Goal: Task Accomplishment & Management: Use online tool/utility

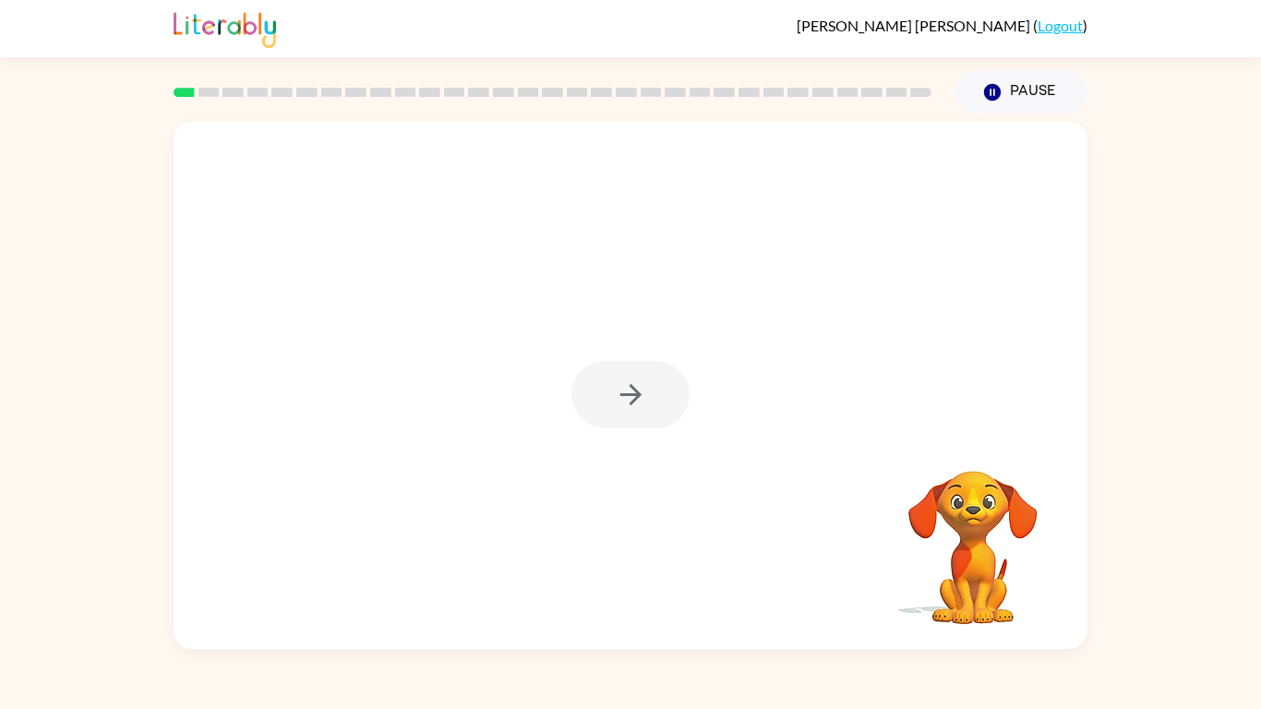
click at [1050, 32] on link "Logout" at bounding box center [1059, 26] width 45 height 18
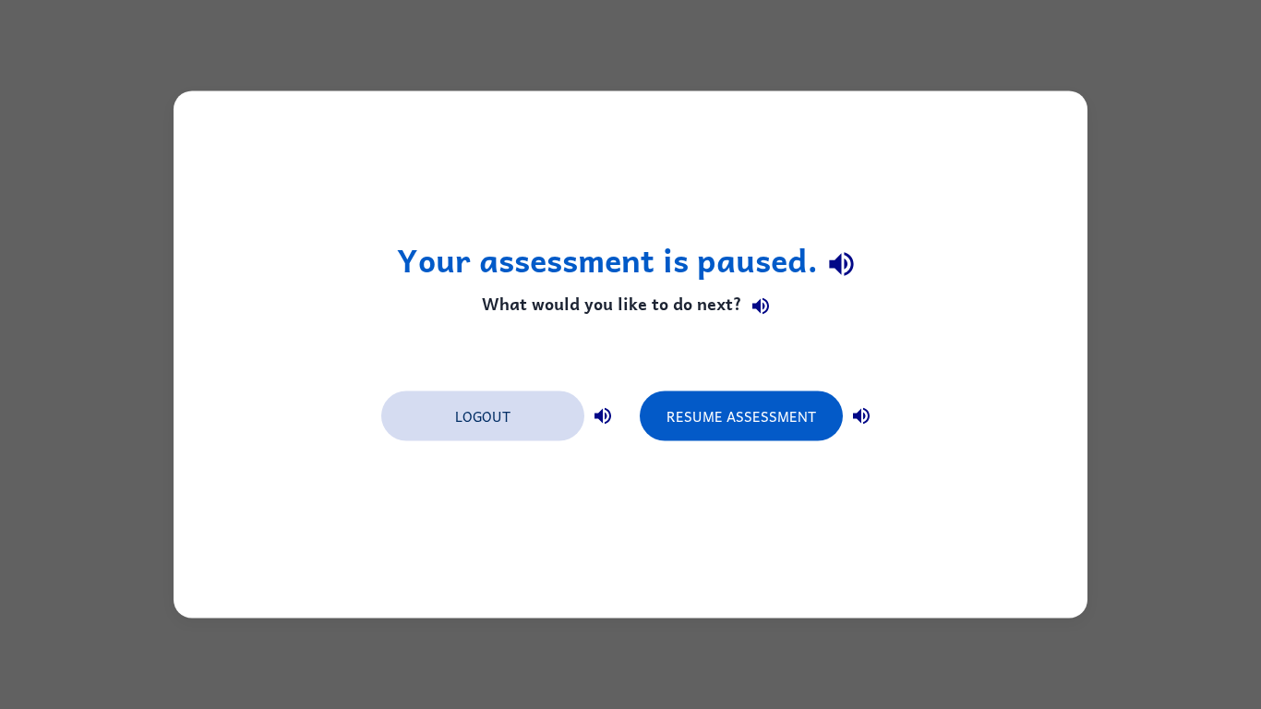
click at [463, 415] on button "Logout" at bounding box center [482, 416] width 203 height 50
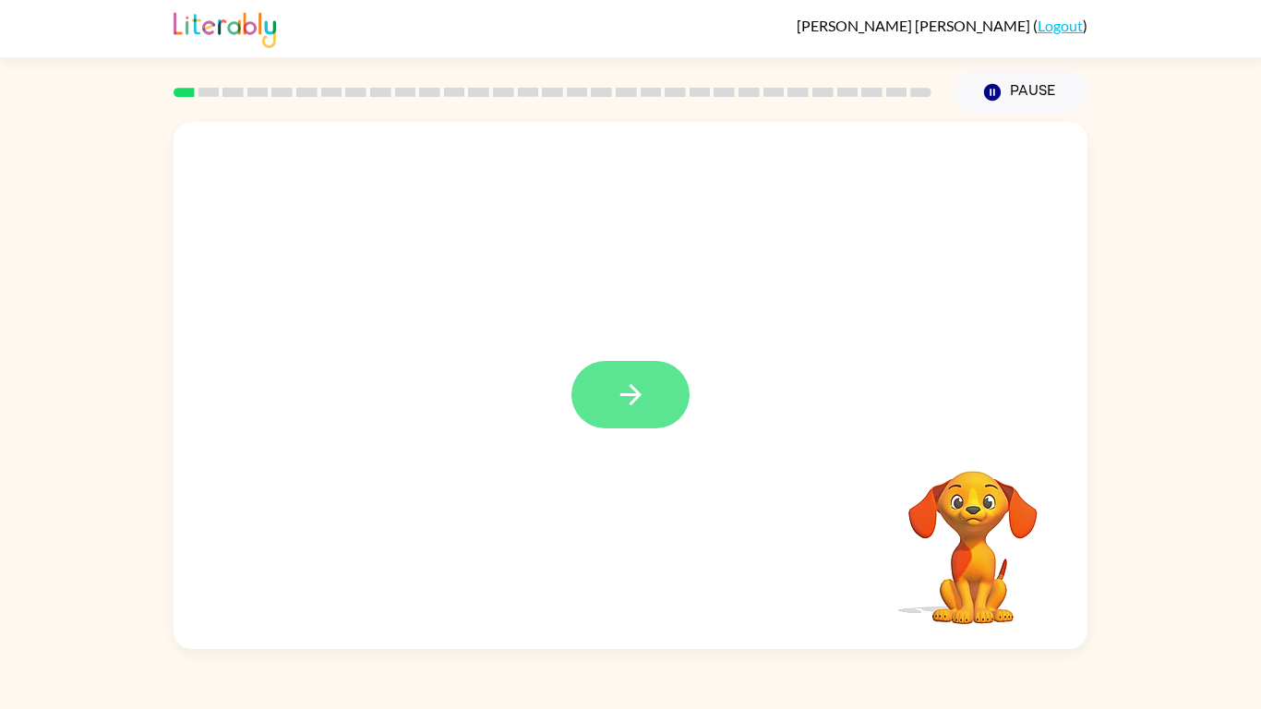
click at [637, 409] on icon "button" at bounding box center [631, 394] width 32 height 32
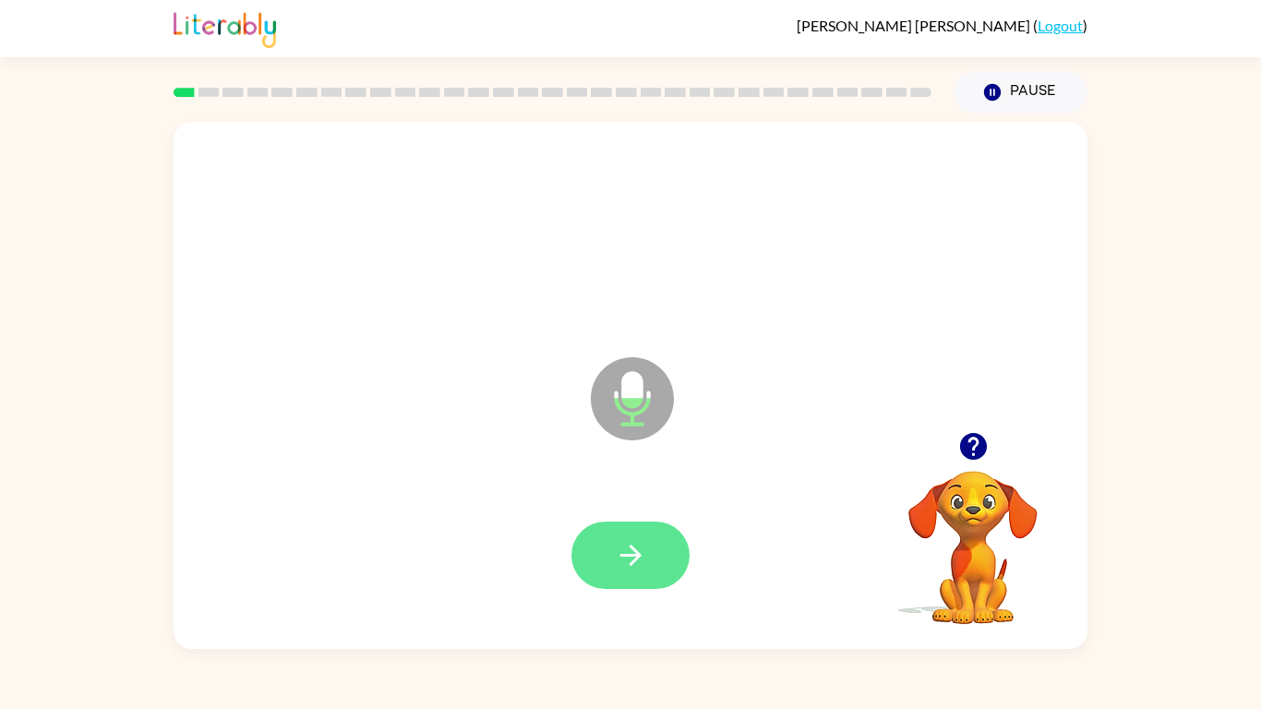
click at [651, 548] on button "button" at bounding box center [630, 554] width 118 height 67
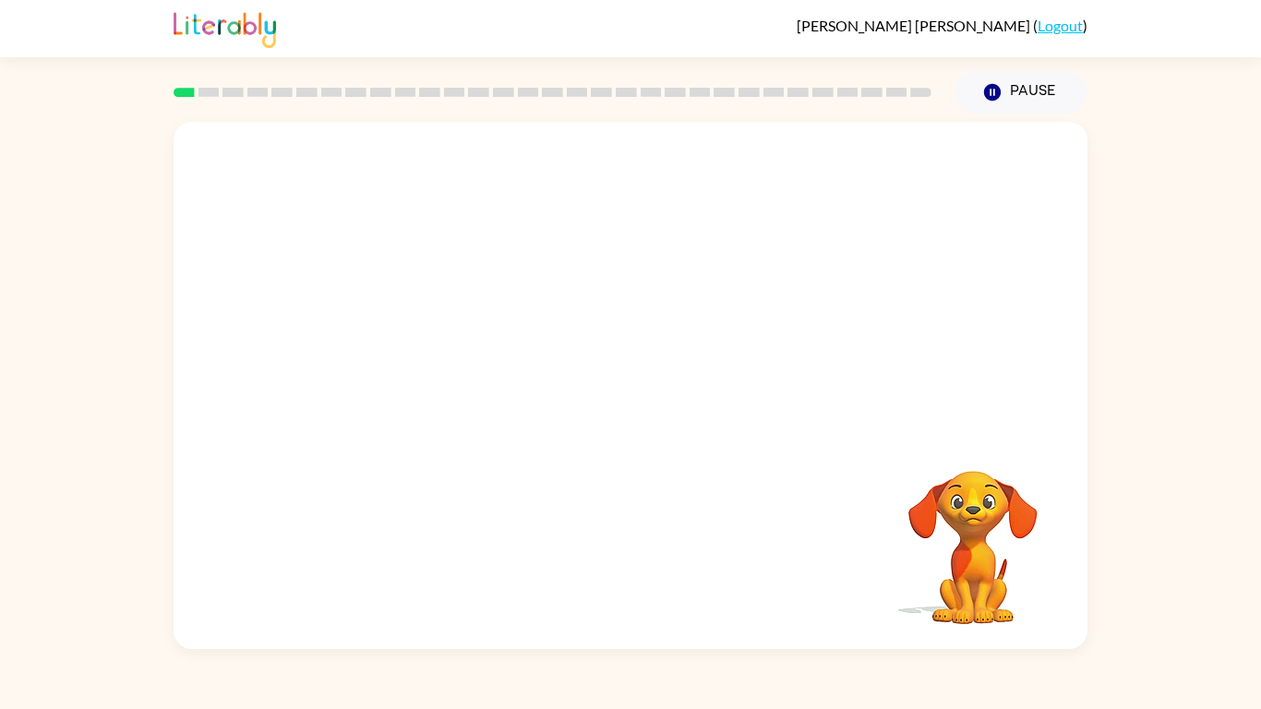
click at [7, 532] on div "Your browser must support playing .mp4 files to use Literably. Please try using…" at bounding box center [630, 381] width 1261 height 535
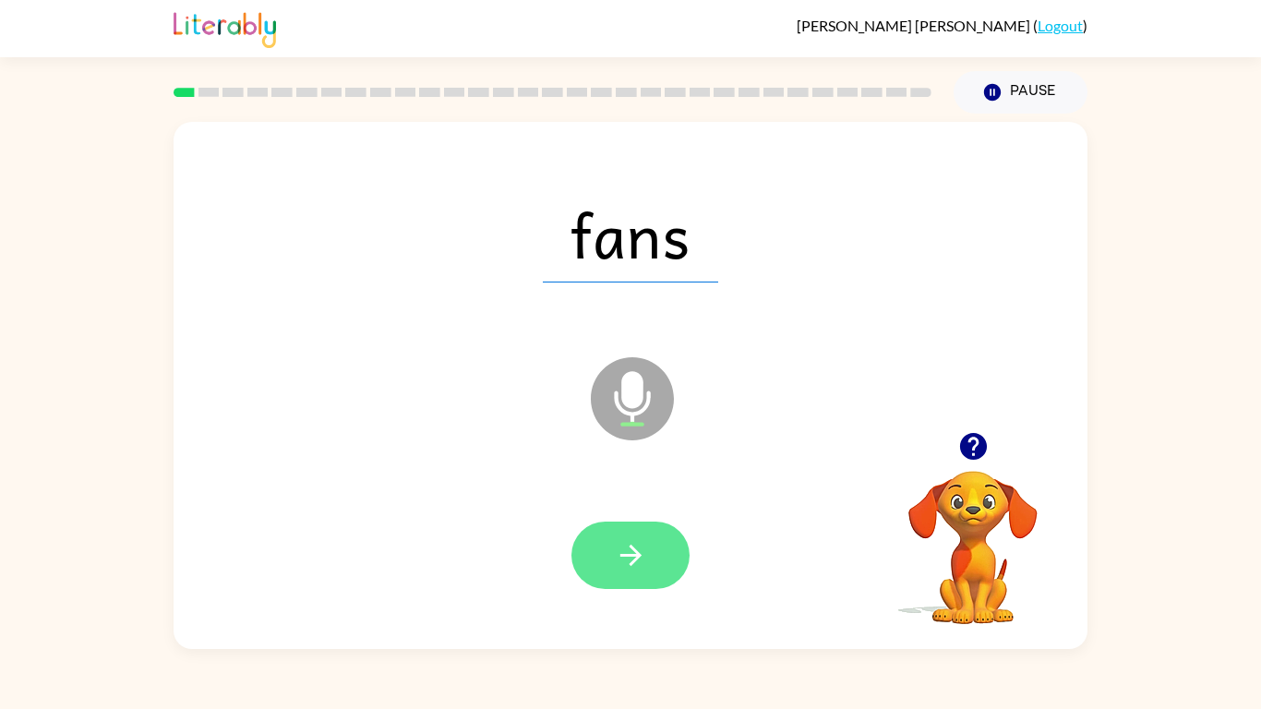
click at [616, 565] on icon "button" at bounding box center [631, 555] width 32 height 32
click at [615, 557] on icon "button" at bounding box center [631, 555] width 32 height 32
click at [662, 554] on button "button" at bounding box center [630, 554] width 118 height 67
click at [650, 544] on button "button" at bounding box center [630, 554] width 118 height 67
click at [646, 577] on button "button" at bounding box center [630, 554] width 118 height 67
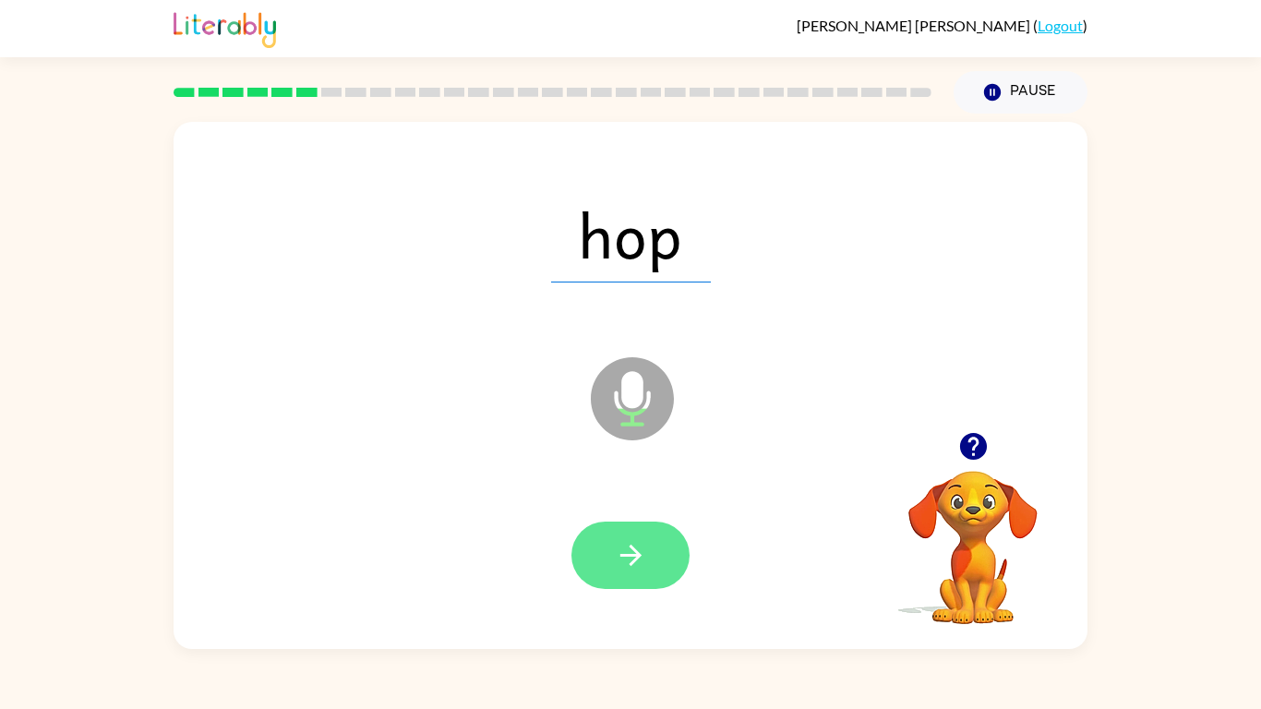
click at [620, 574] on button "button" at bounding box center [630, 554] width 118 height 67
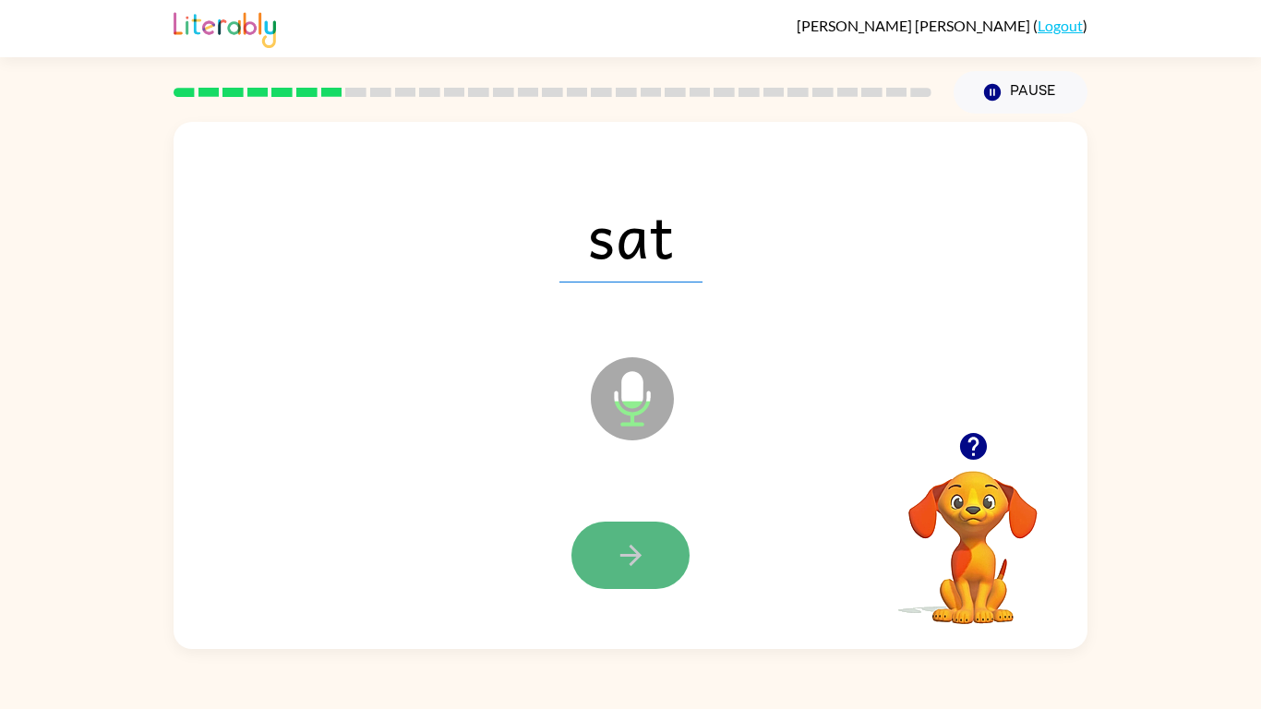
click at [626, 550] on icon "button" at bounding box center [631, 555] width 32 height 32
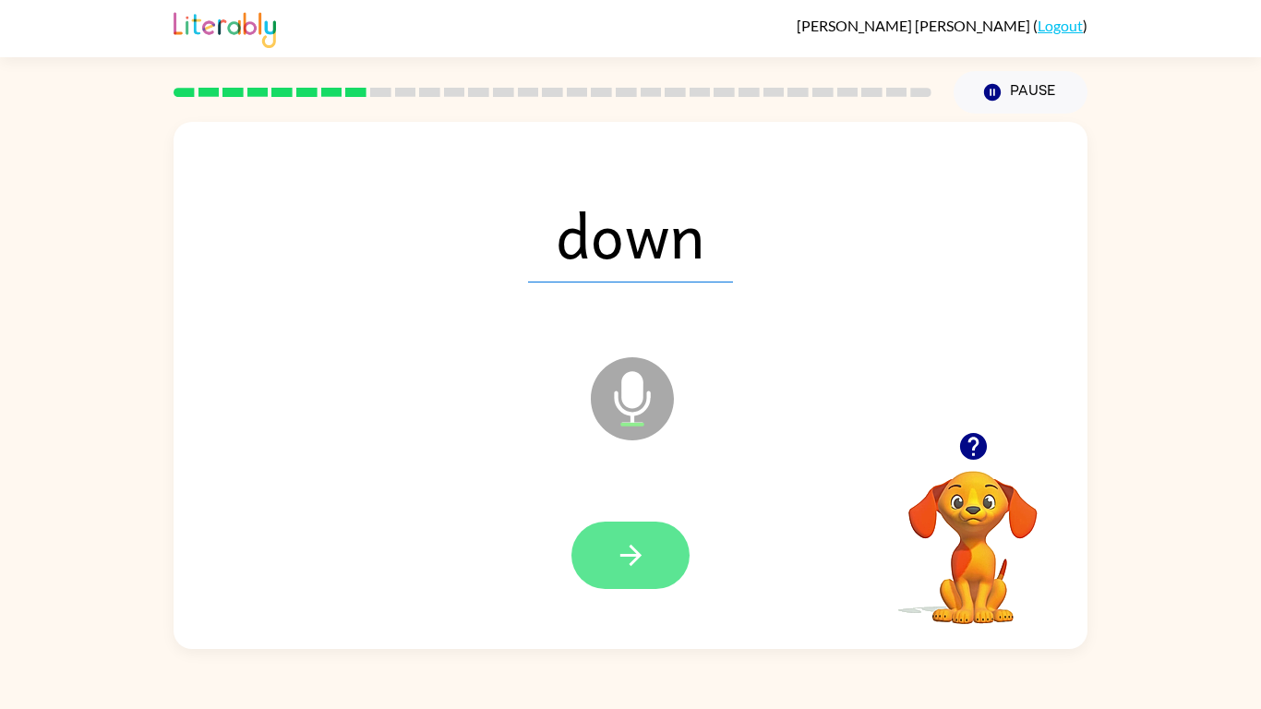
click at [624, 545] on icon "button" at bounding box center [631, 555] width 32 height 32
click at [642, 563] on icon "button" at bounding box center [631, 555] width 32 height 32
click at [646, 559] on icon "button" at bounding box center [631, 555] width 32 height 32
click at [645, 562] on icon "button" at bounding box center [631, 555] width 32 height 32
click at [633, 558] on icon "button" at bounding box center [629, 554] width 21 height 21
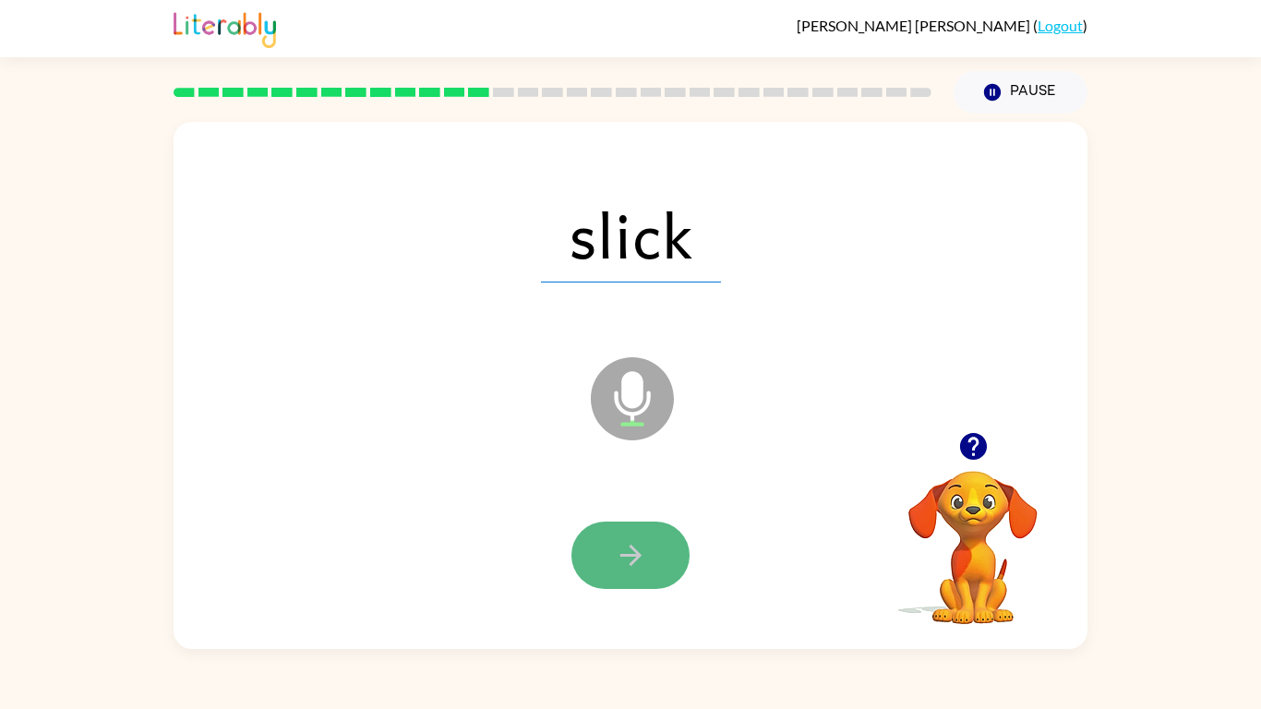
click at [640, 568] on icon "button" at bounding box center [631, 555] width 32 height 32
click at [661, 547] on button "button" at bounding box center [630, 554] width 118 height 67
click at [636, 549] on icon "button" at bounding box center [631, 555] width 32 height 32
click at [639, 549] on icon "button" at bounding box center [631, 555] width 32 height 32
click at [634, 559] on icon "button" at bounding box center [629, 554] width 21 height 21
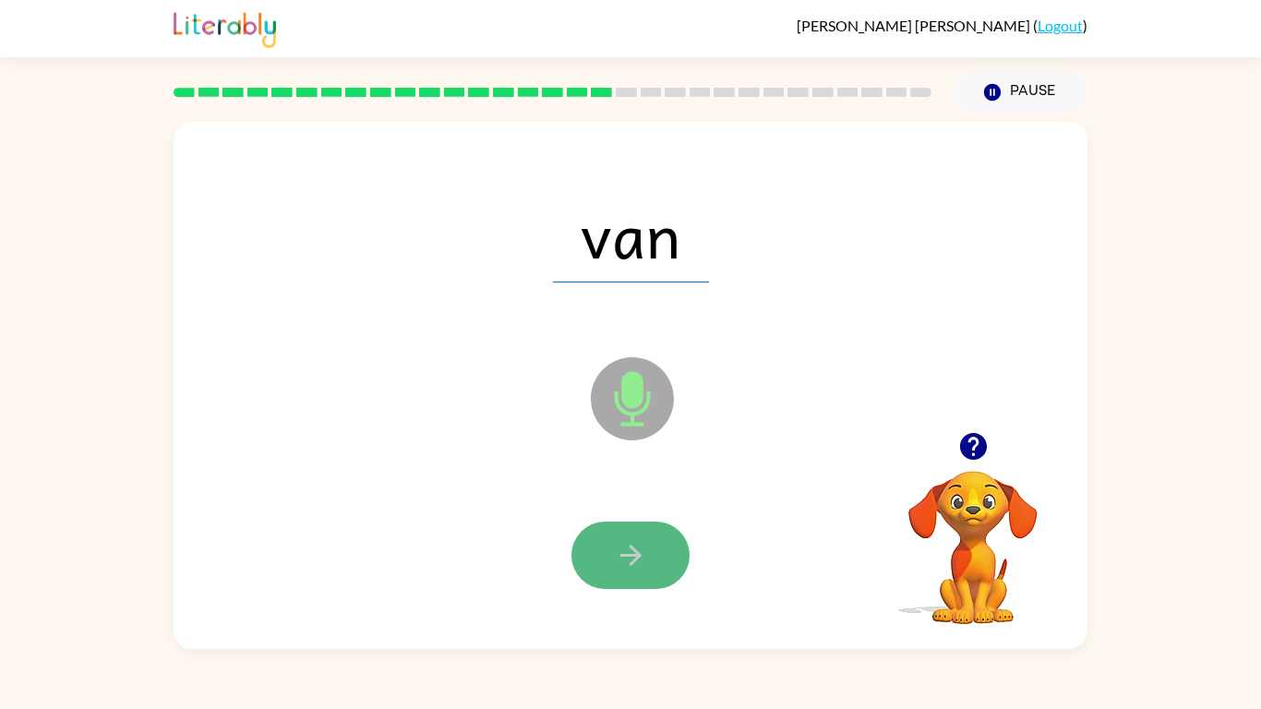
click at [630, 559] on icon "button" at bounding box center [631, 555] width 32 height 32
click at [634, 555] on icon "button" at bounding box center [629, 554] width 21 height 21
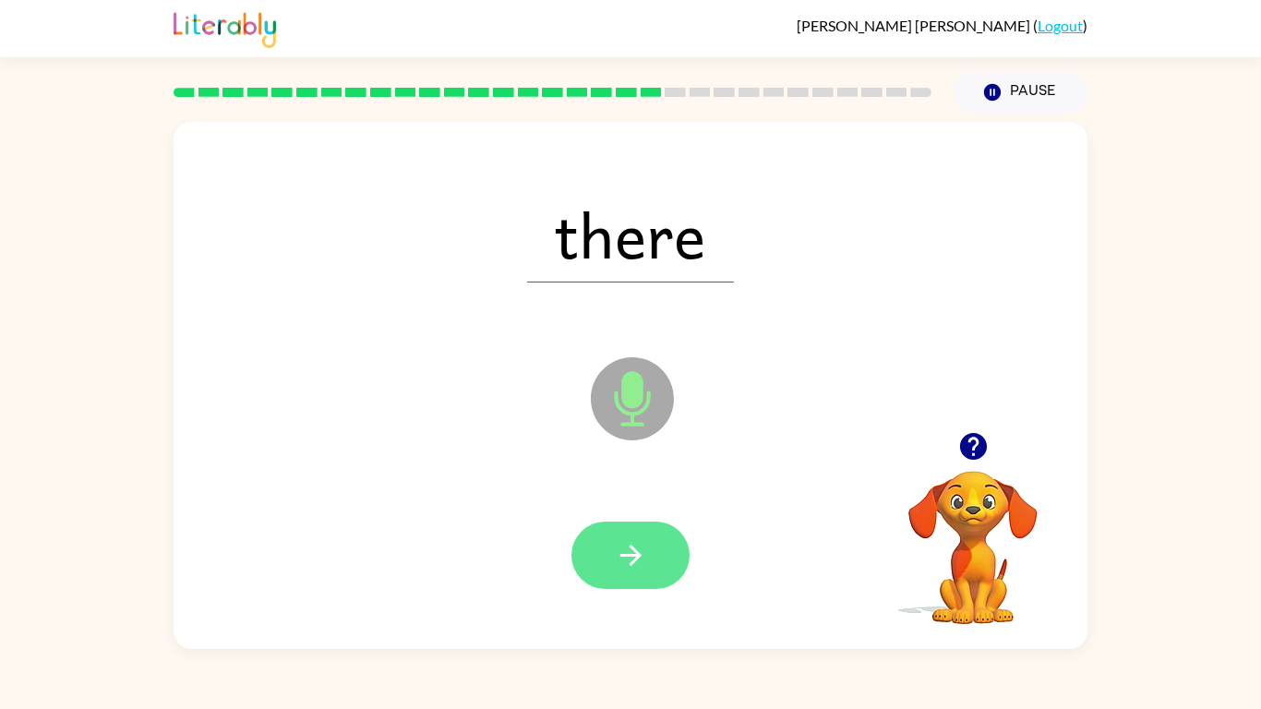
click at [632, 550] on icon "button" at bounding box center [629, 554] width 21 height 21
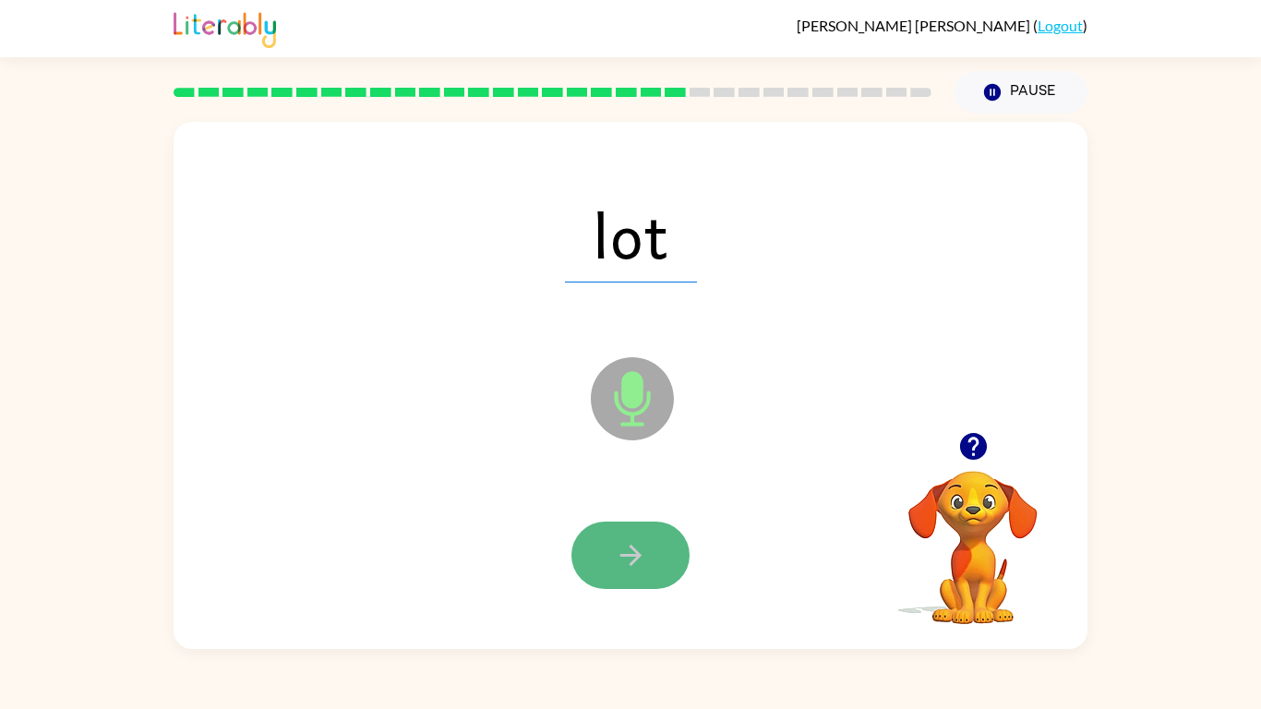
click at [633, 549] on icon "button" at bounding box center [629, 554] width 21 height 21
click at [635, 546] on icon "button" at bounding box center [631, 555] width 32 height 32
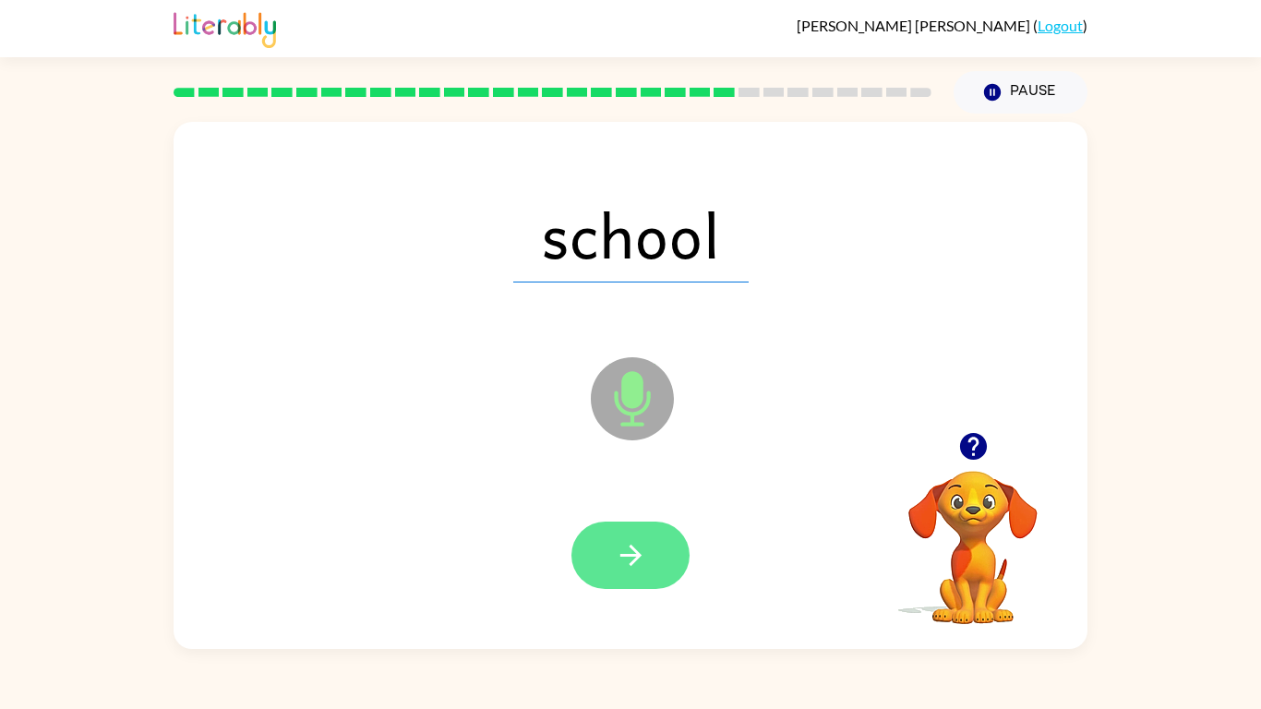
click at [637, 549] on icon "button" at bounding box center [631, 555] width 32 height 32
click at [638, 544] on icon "button" at bounding box center [631, 555] width 32 height 32
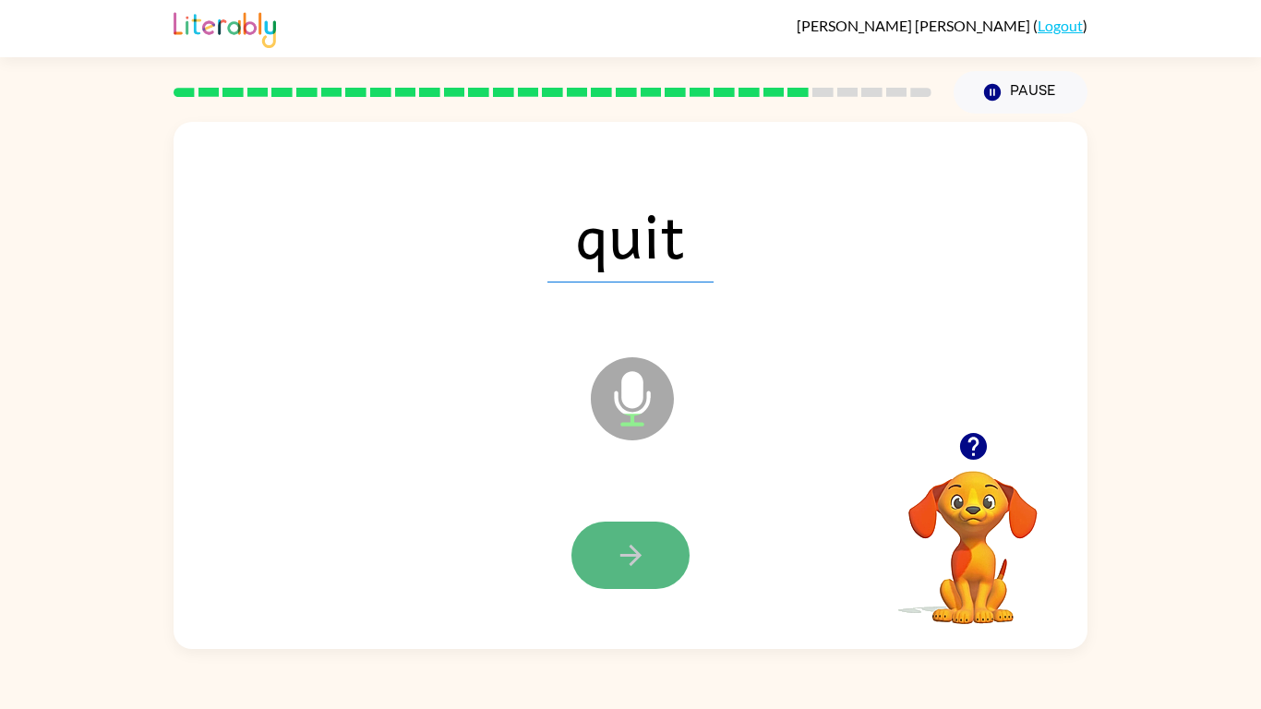
click at [637, 545] on icon "button" at bounding box center [631, 555] width 32 height 32
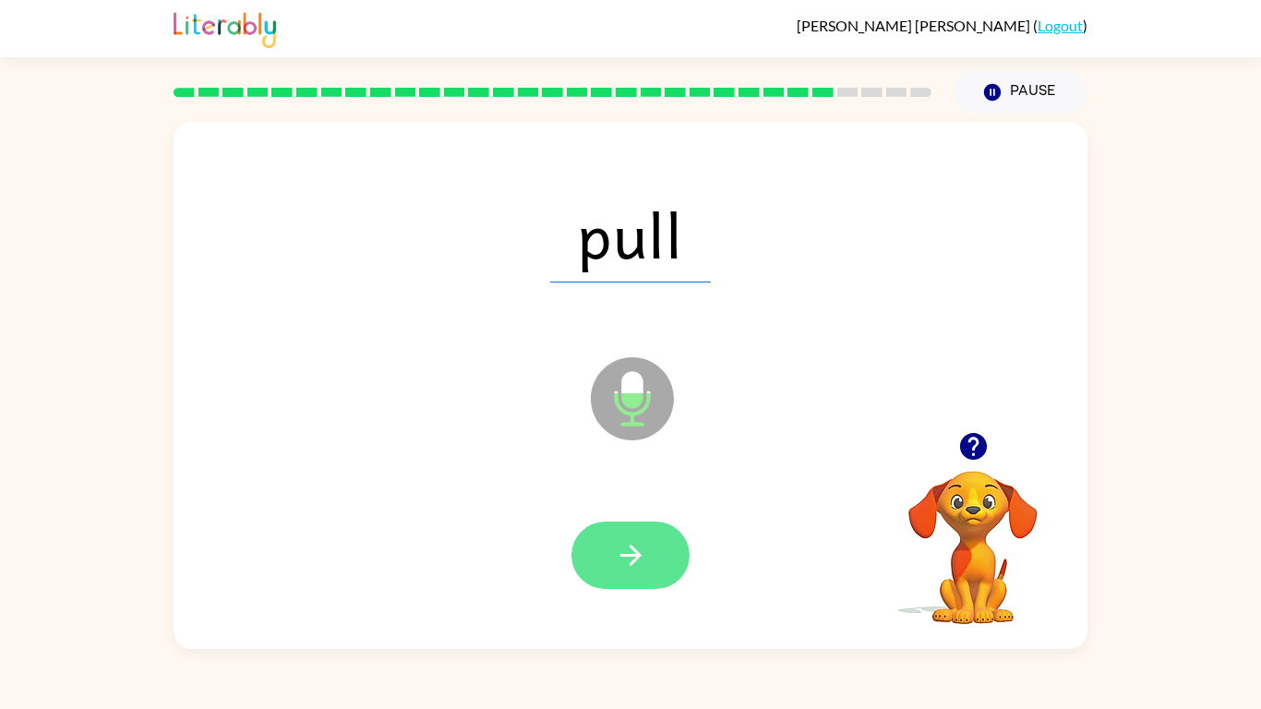
click at [640, 544] on icon "button" at bounding box center [631, 555] width 32 height 32
click at [638, 540] on icon "button" at bounding box center [631, 555] width 32 height 32
click at [640, 537] on button "button" at bounding box center [630, 554] width 118 height 67
click at [635, 535] on button "button" at bounding box center [630, 554] width 118 height 67
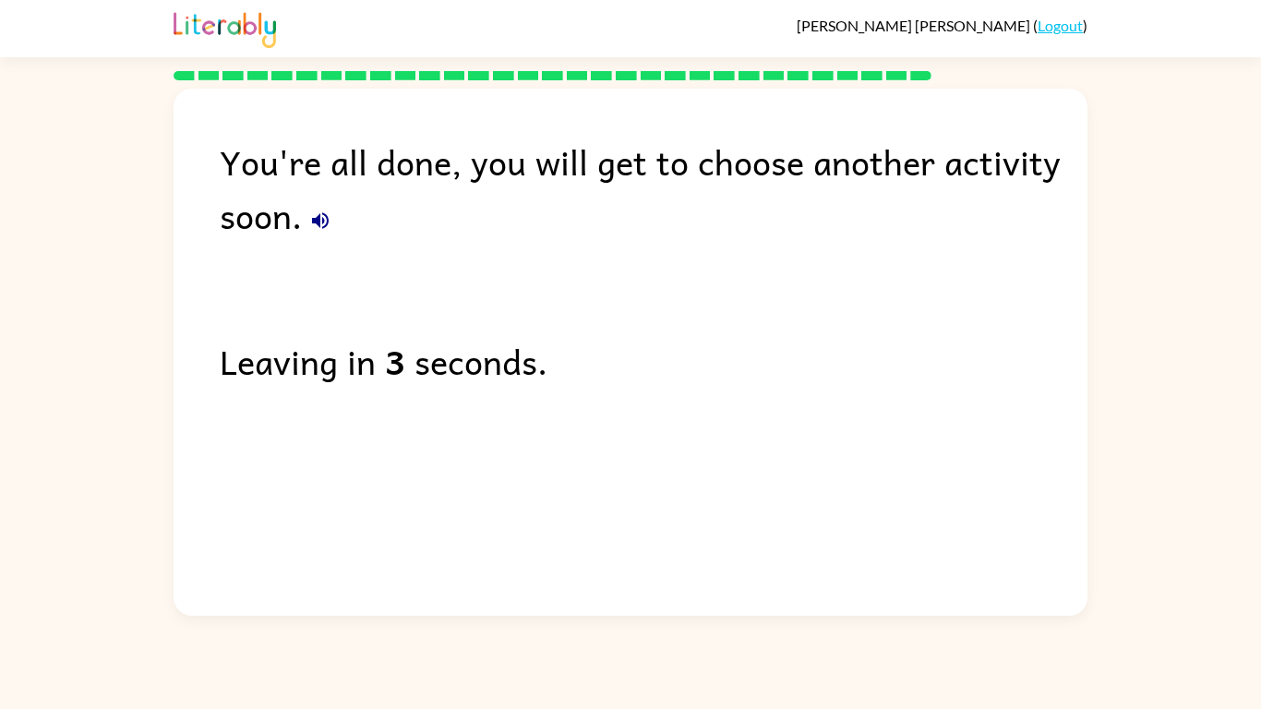
click at [328, 222] on icon "button" at bounding box center [320, 220] width 17 height 17
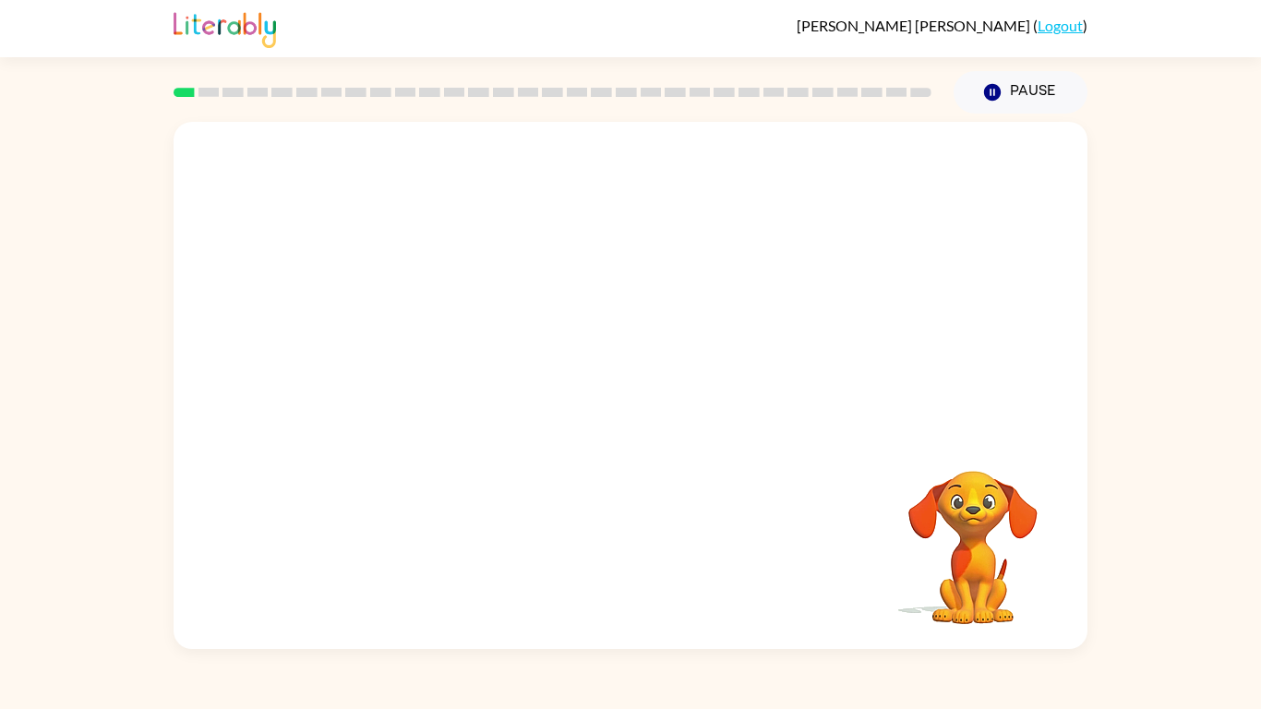
click at [567, 356] on video "Your browser must support playing .mp4 files to use Literably. Please try using…" at bounding box center [630, 277] width 914 height 310
click at [667, 394] on div at bounding box center [630, 394] width 118 height 67
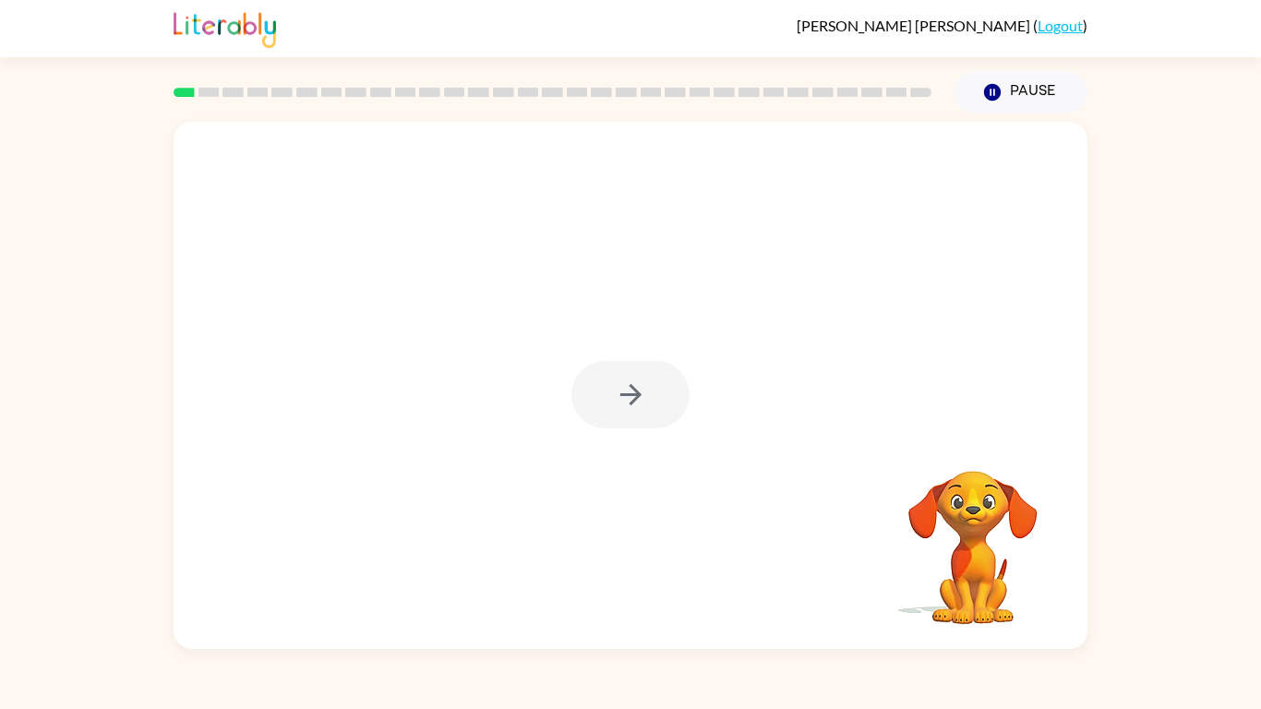
click at [667, 394] on div at bounding box center [630, 394] width 118 height 67
click at [650, 389] on div at bounding box center [630, 394] width 118 height 67
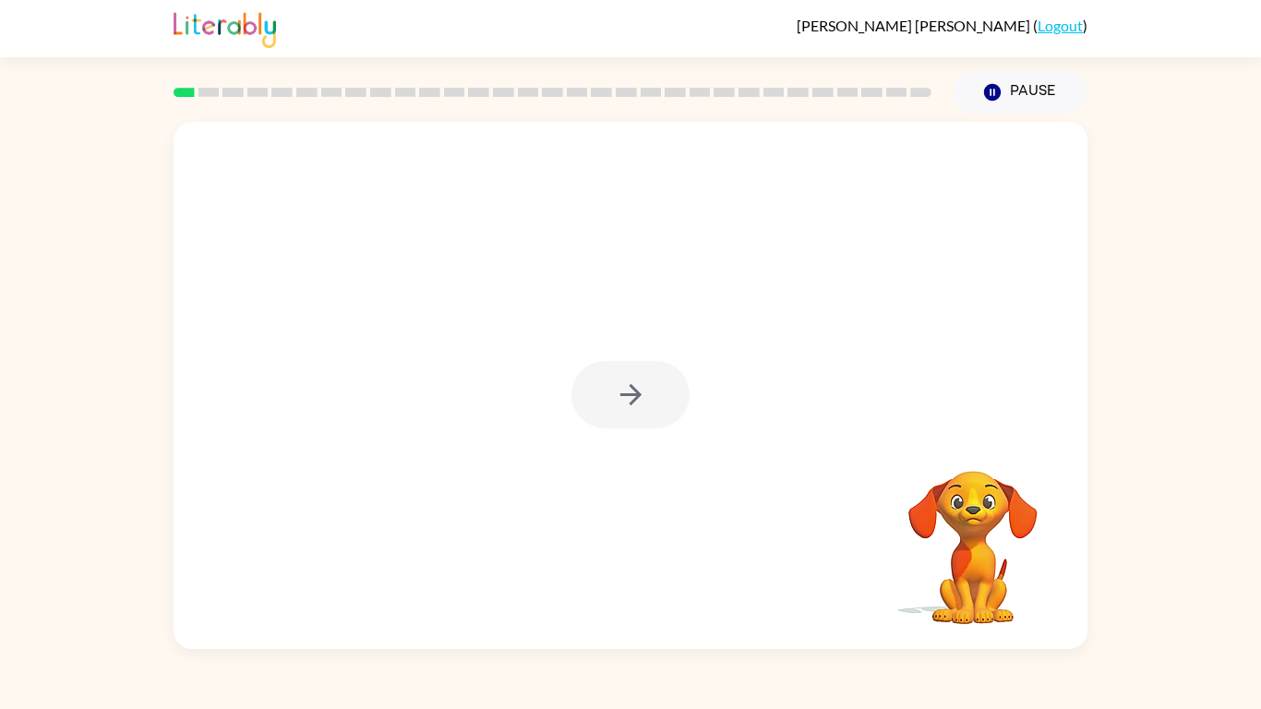
click at [650, 389] on div at bounding box center [630, 394] width 118 height 67
click at [650, 389] on button "button" at bounding box center [630, 394] width 118 height 67
click at [650, 389] on div at bounding box center [630, 394] width 118 height 67
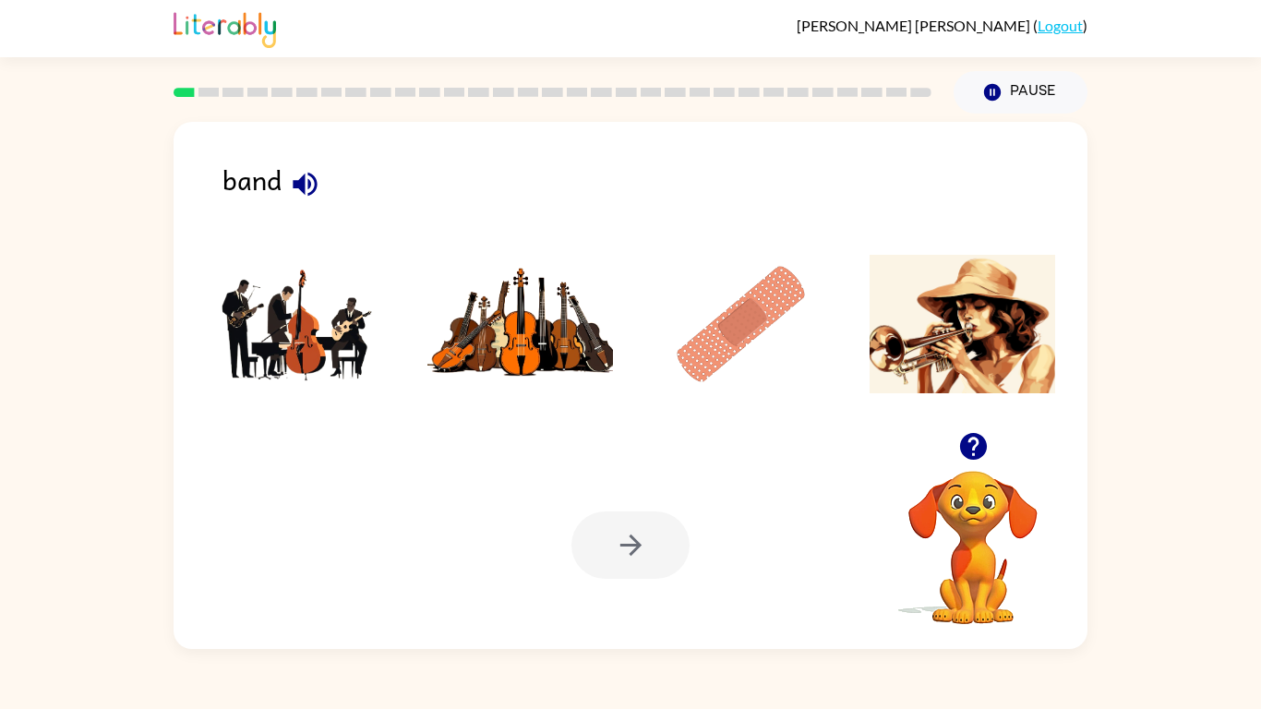
click at [292, 180] on icon "button" at bounding box center [305, 184] width 32 height 32
click at [255, 349] on img at bounding box center [299, 324] width 186 height 138
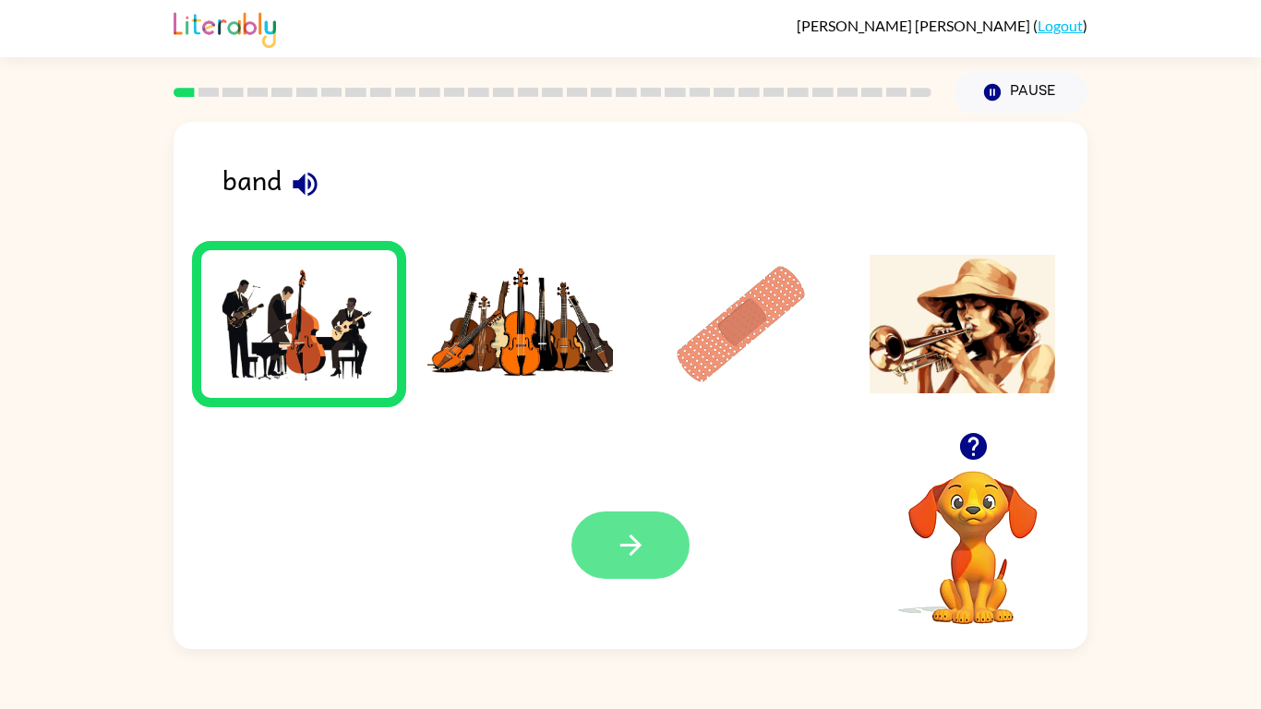
click at [661, 551] on button "button" at bounding box center [630, 544] width 118 height 67
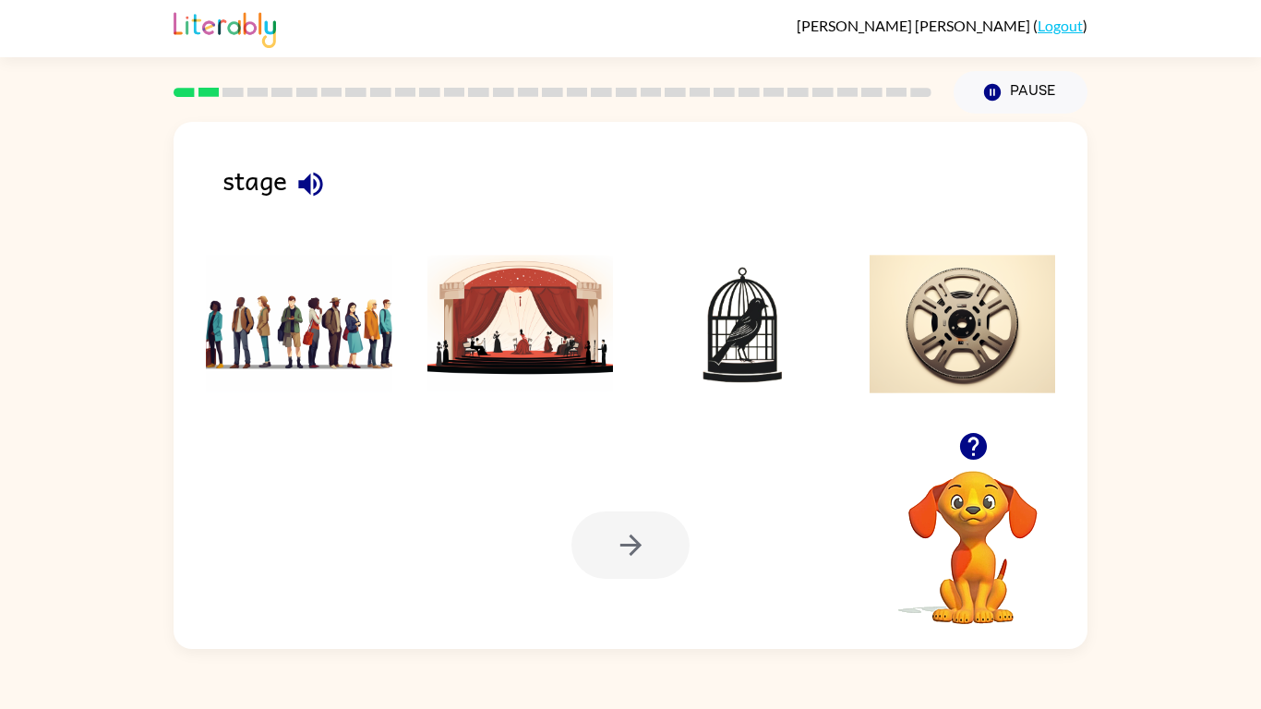
click at [465, 319] on img at bounding box center [520, 324] width 186 height 138
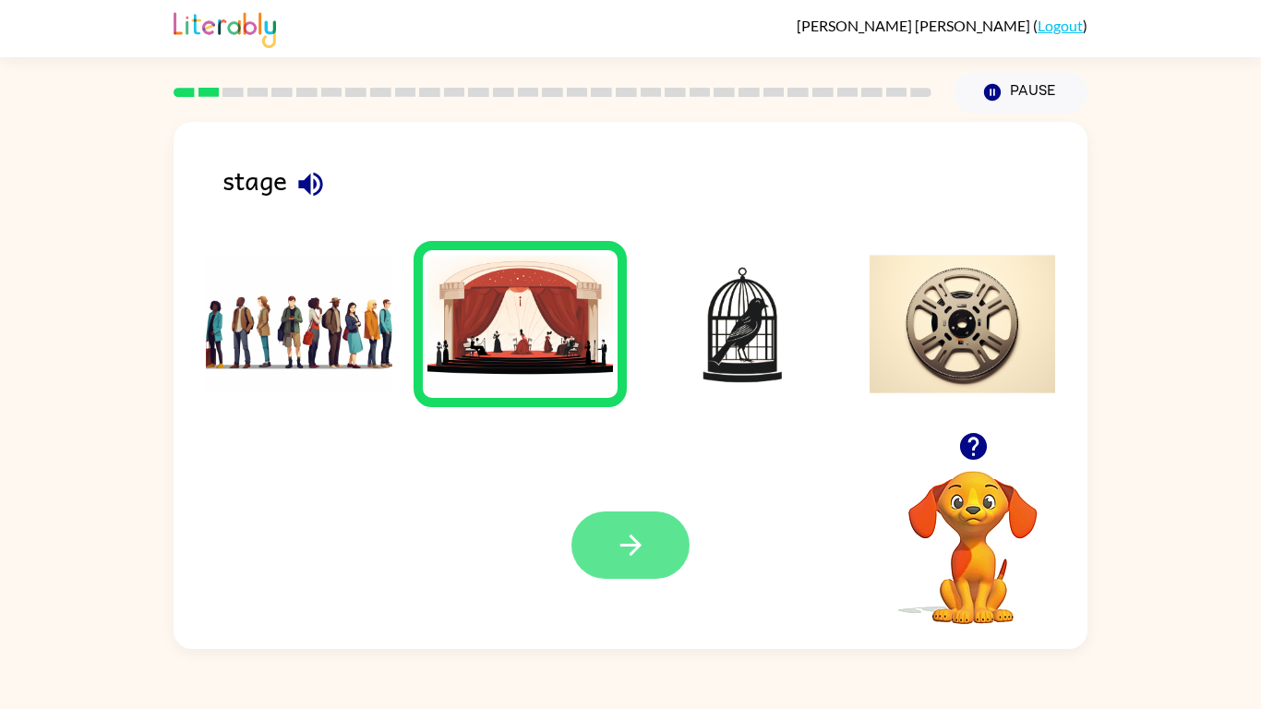
click at [626, 553] on icon "button" at bounding box center [631, 545] width 32 height 32
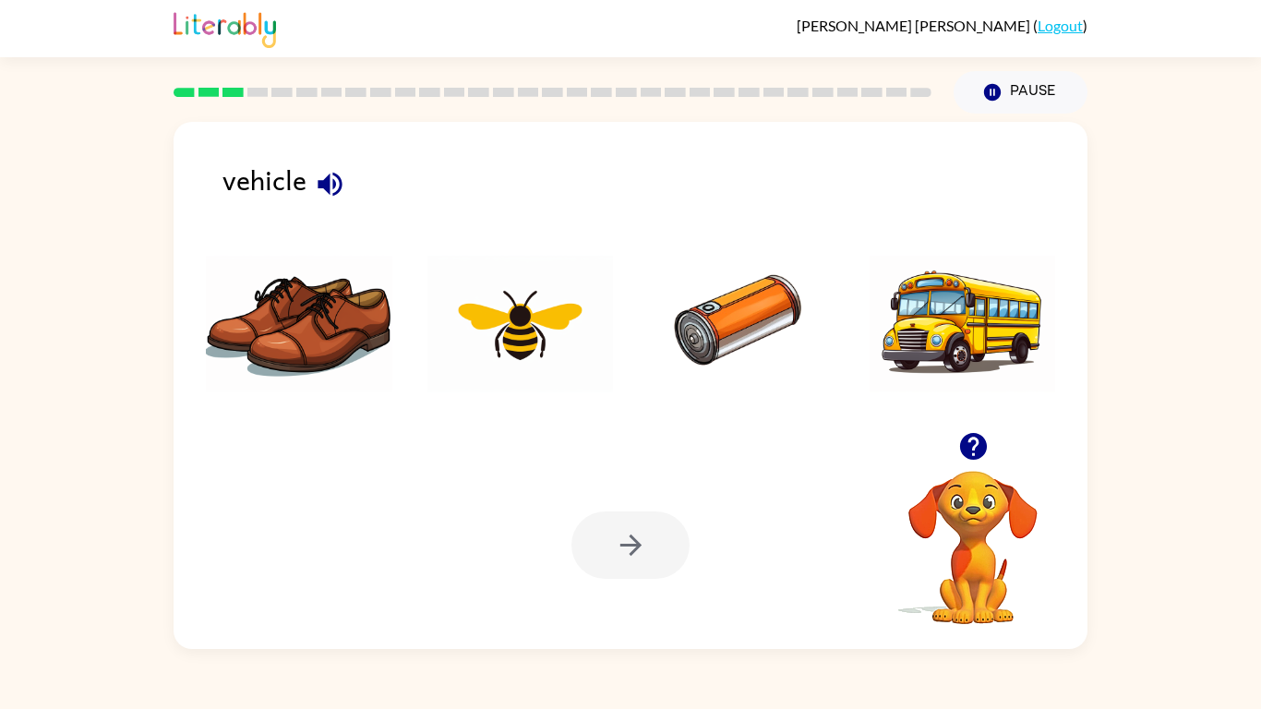
click at [338, 185] on icon "button" at bounding box center [330, 184] width 32 height 32
click at [907, 312] on img at bounding box center [962, 324] width 186 height 138
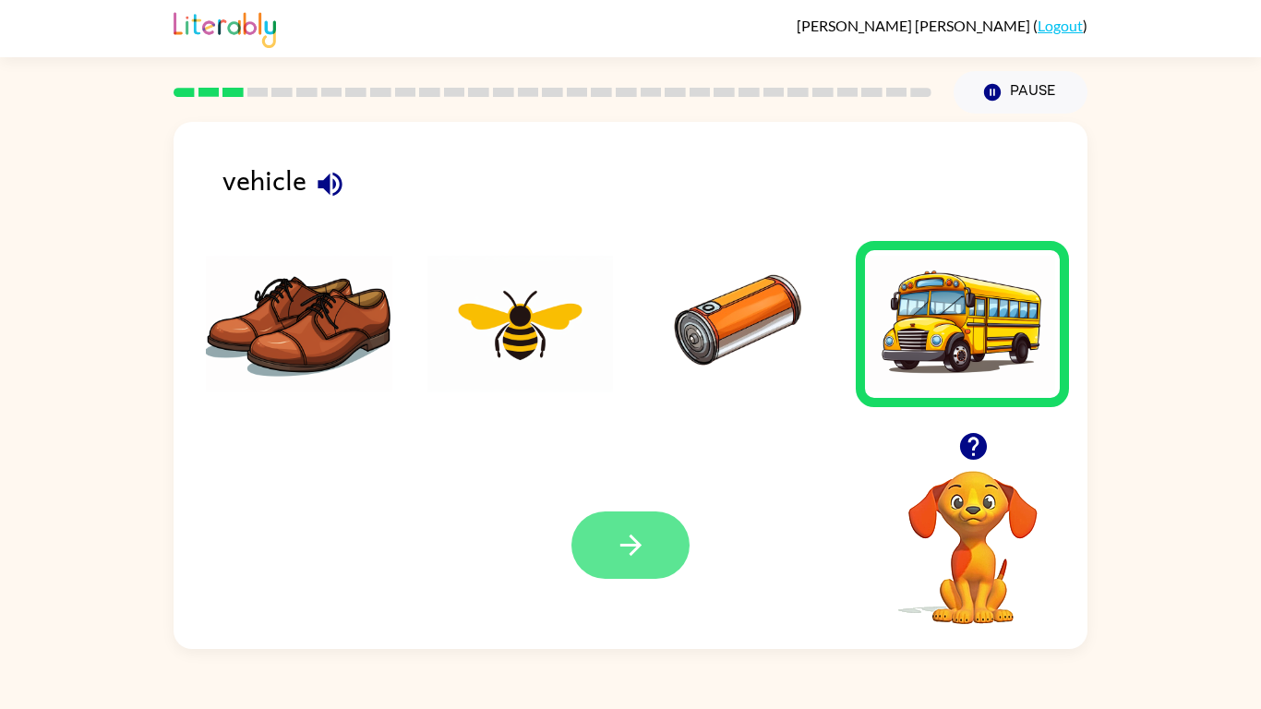
click at [651, 532] on button "button" at bounding box center [630, 544] width 118 height 67
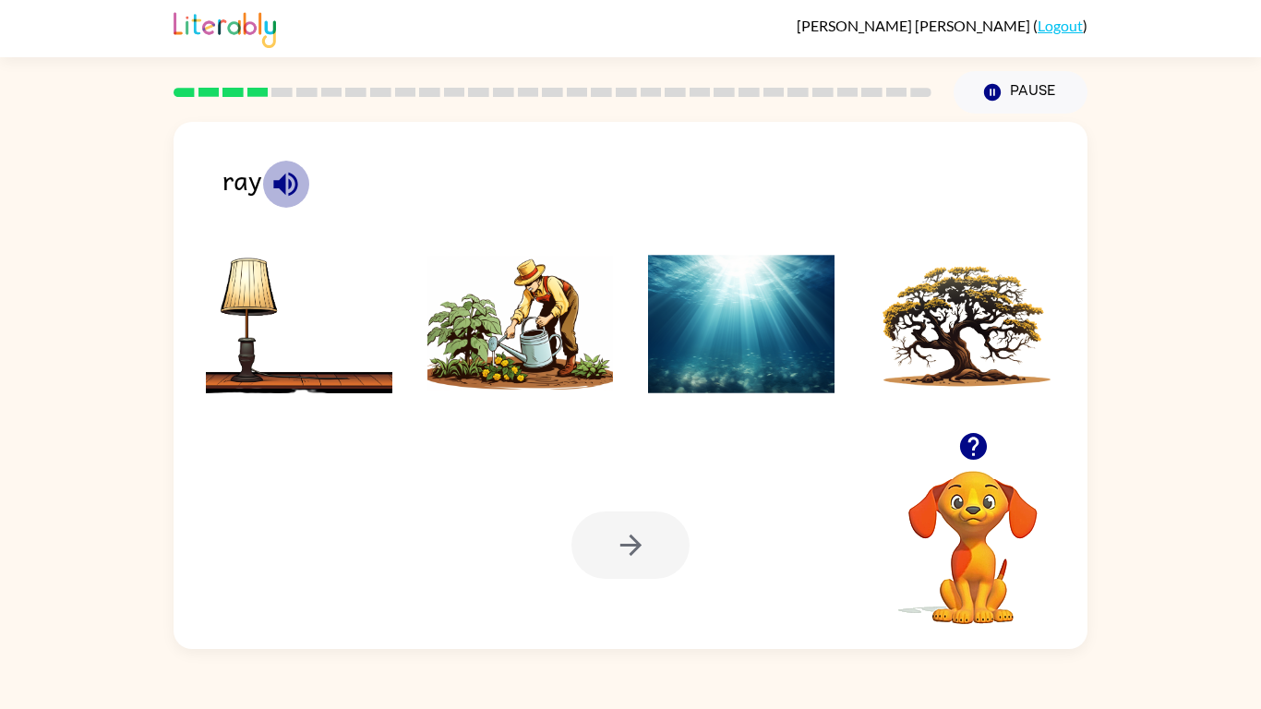
click at [285, 175] on icon "button" at bounding box center [285, 184] width 32 height 32
click at [557, 333] on img at bounding box center [520, 324] width 186 height 138
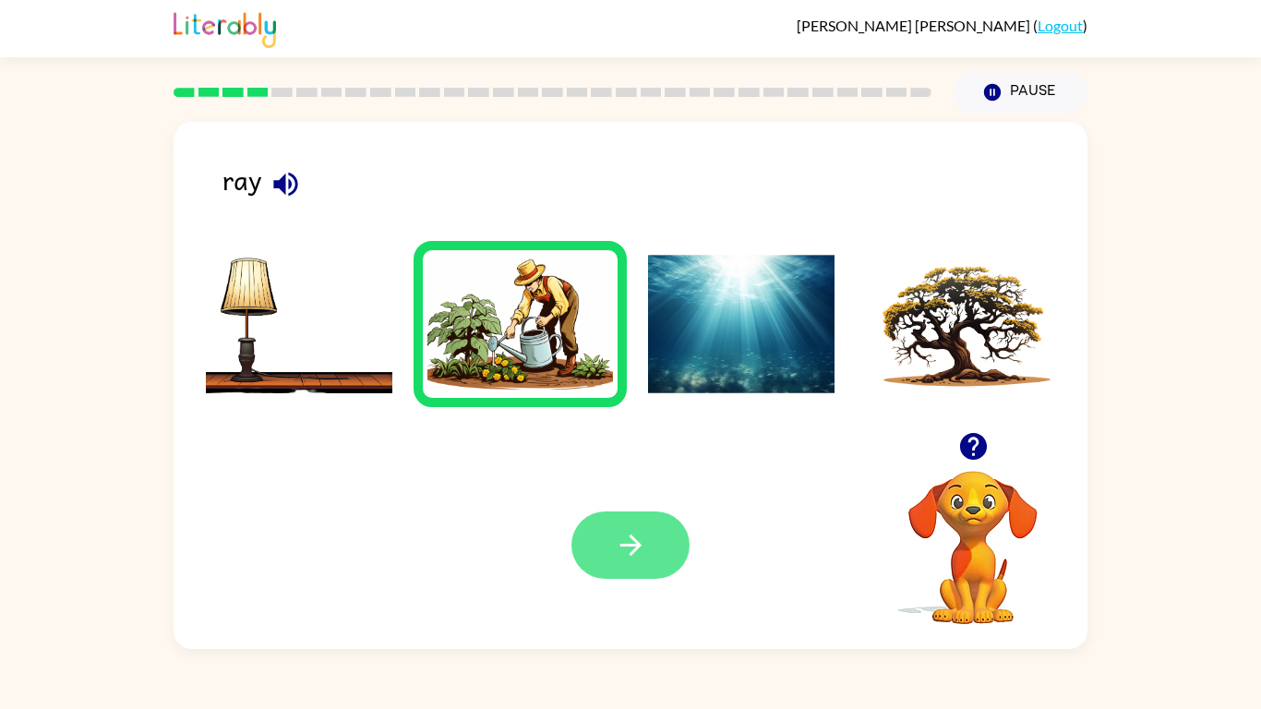
click at [589, 526] on button "button" at bounding box center [630, 544] width 118 height 67
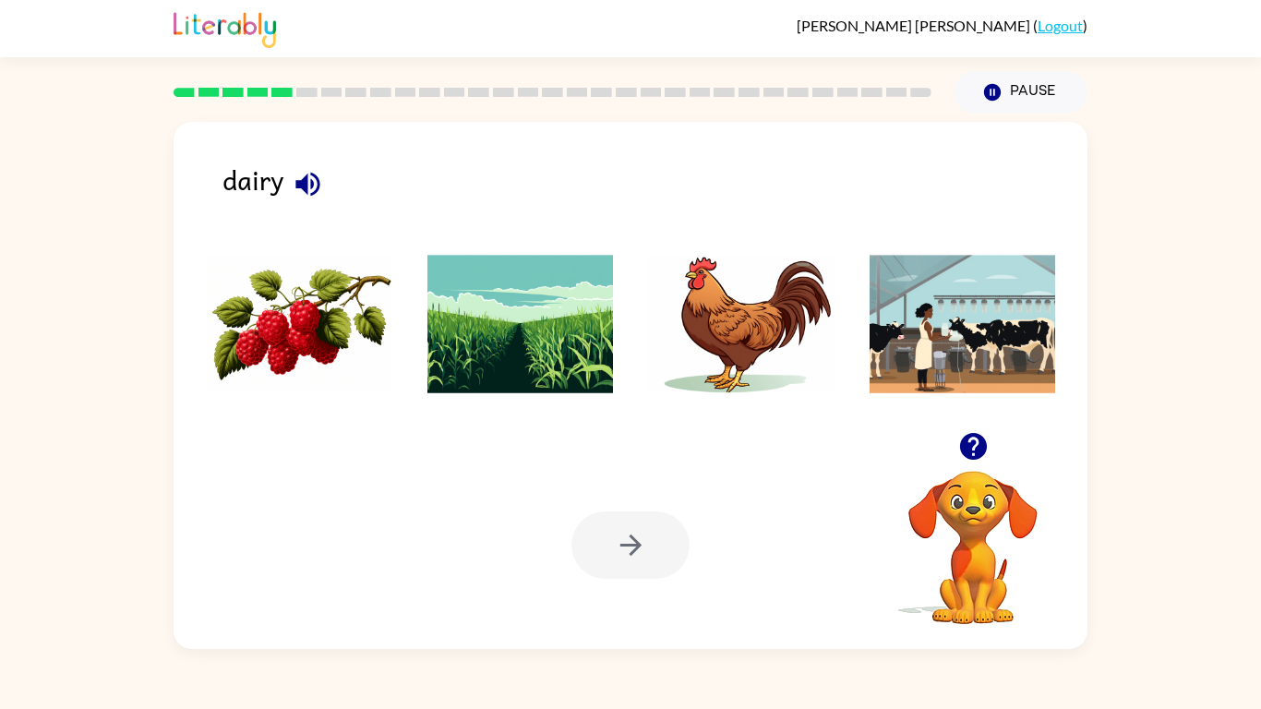
click at [273, 189] on div "dairy" at bounding box center [654, 188] width 865 height 58
click at [298, 189] on icon "button" at bounding box center [308, 184] width 32 height 32
click at [974, 369] on img at bounding box center [962, 324] width 186 height 138
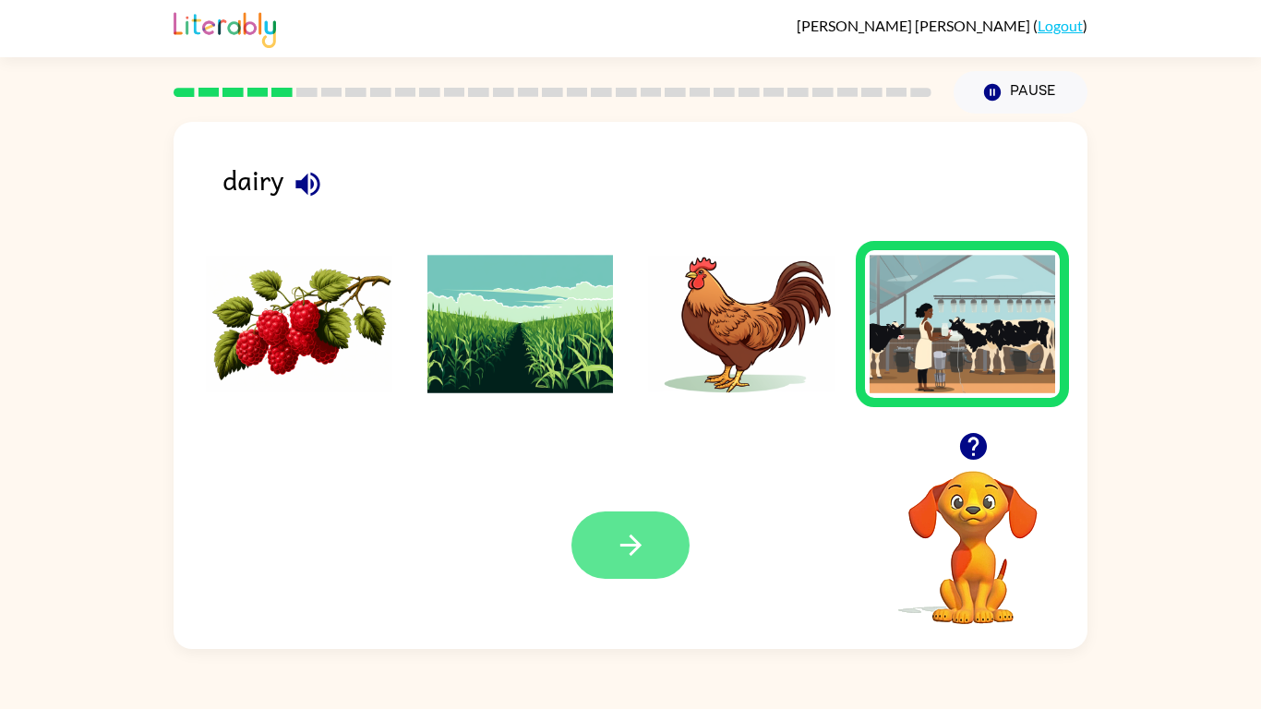
click at [622, 549] on icon "button" at bounding box center [631, 545] width 32 height 32
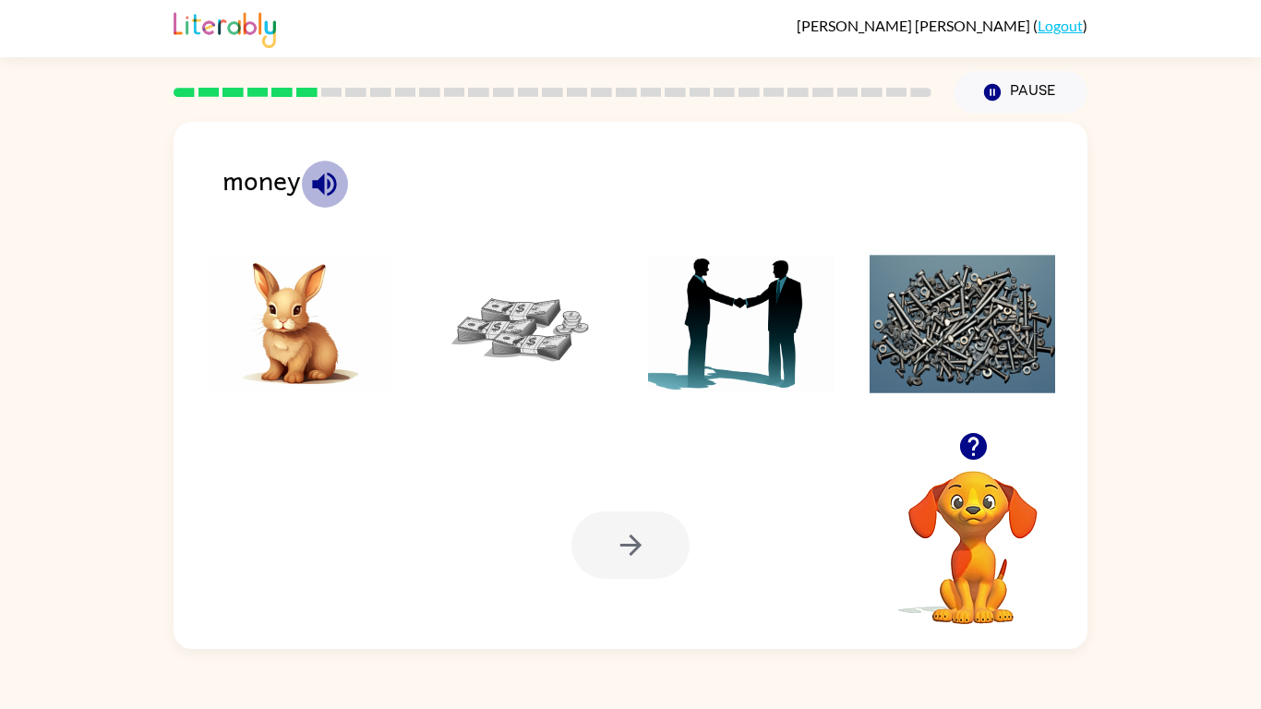
click at [330, 185] on icon "button" at bounding box center [324, 184] width 32 height 32
click at [505, 329] on img at bounding box center [520, 324] width 186 height 138
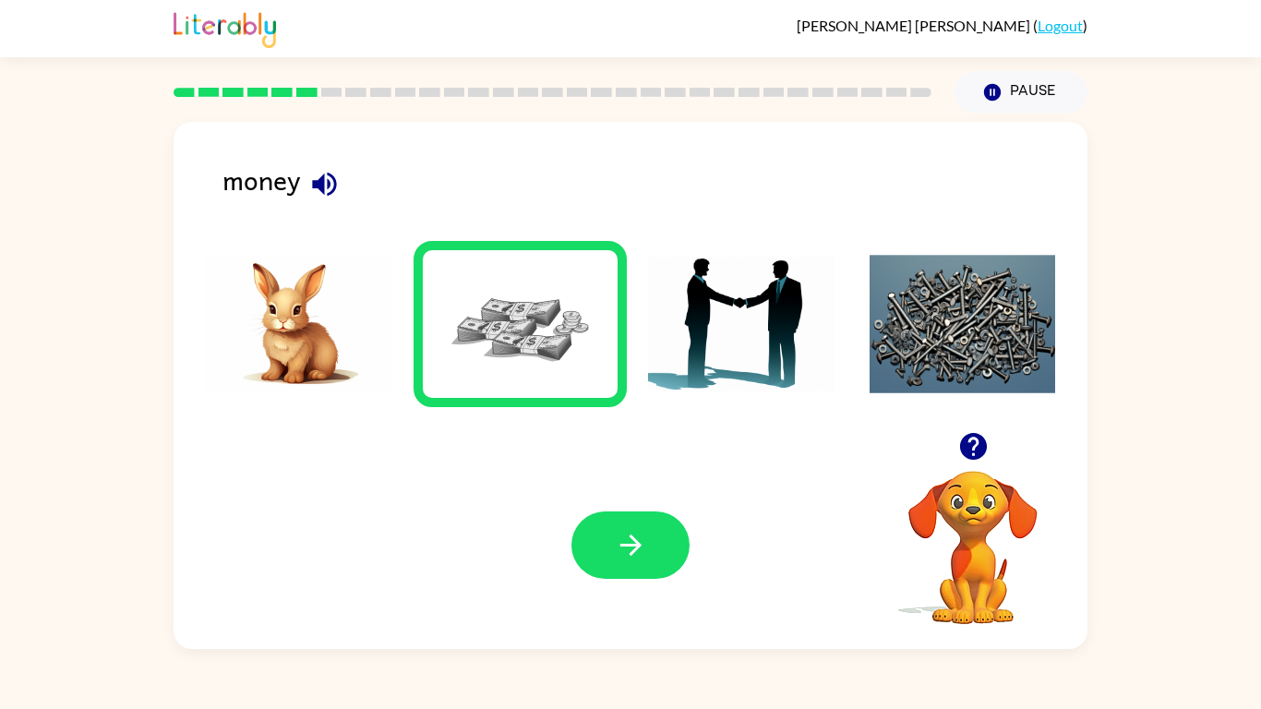
click at [675, 572] on div at bounding box center [630, 544] width 118 height 67
click at [657, 556] on button "button" at bounding box center [630, 544] width 118 height 67
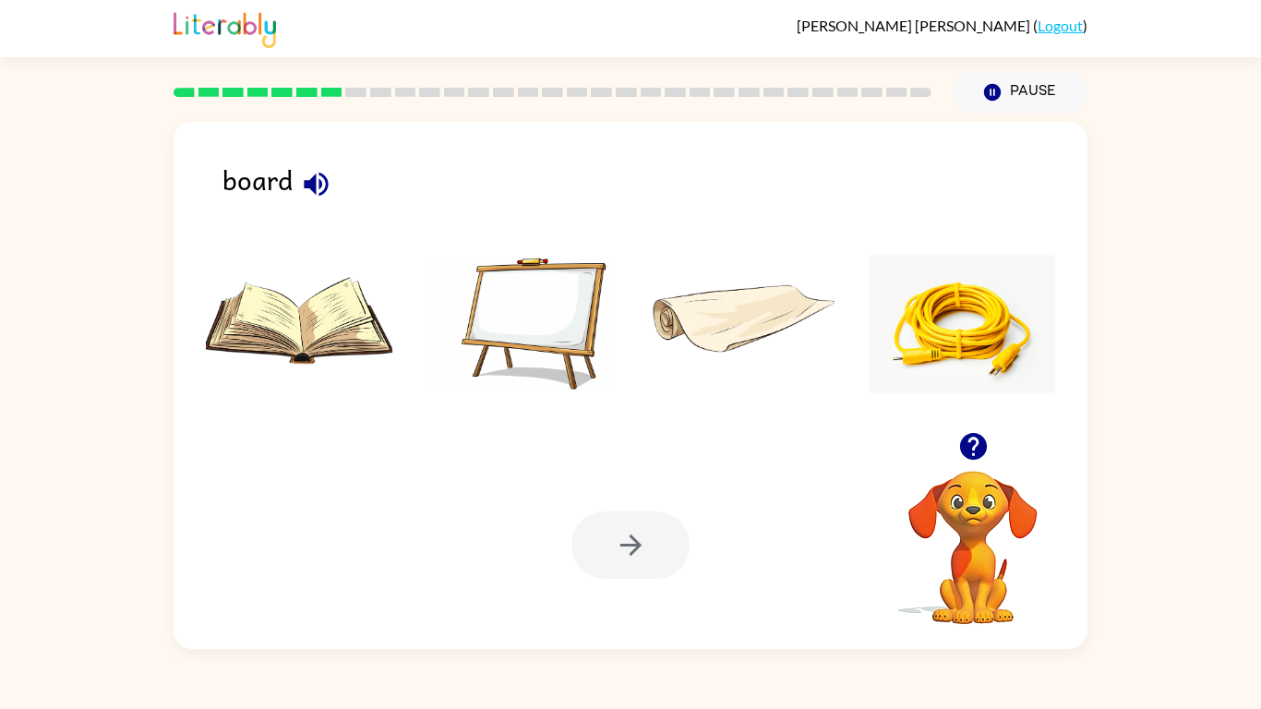
click at [307, 191] on icon "button" at bounding box center [316, 184] width 32 height 32
click at [523, 311] on img at bounding box center [520, 324] width 186 height 138
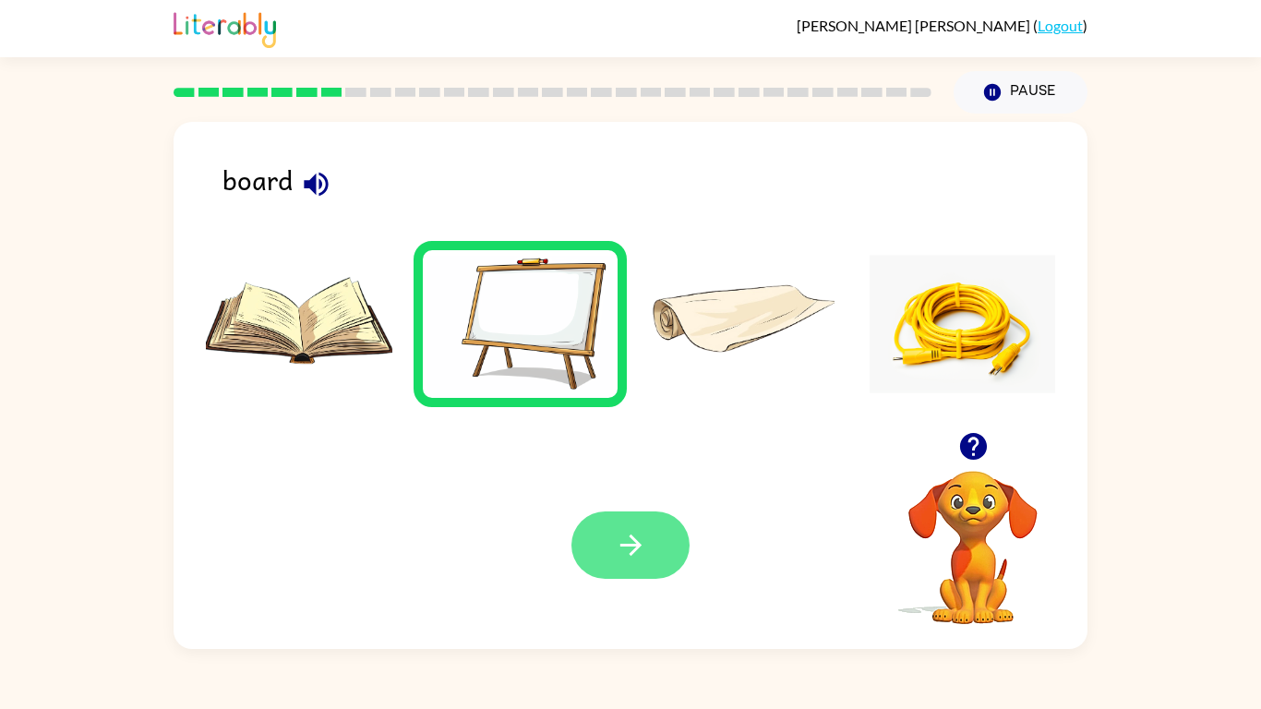
click at [589, 545] on button "button" at bounding box center [630, 544] width 118 height 67
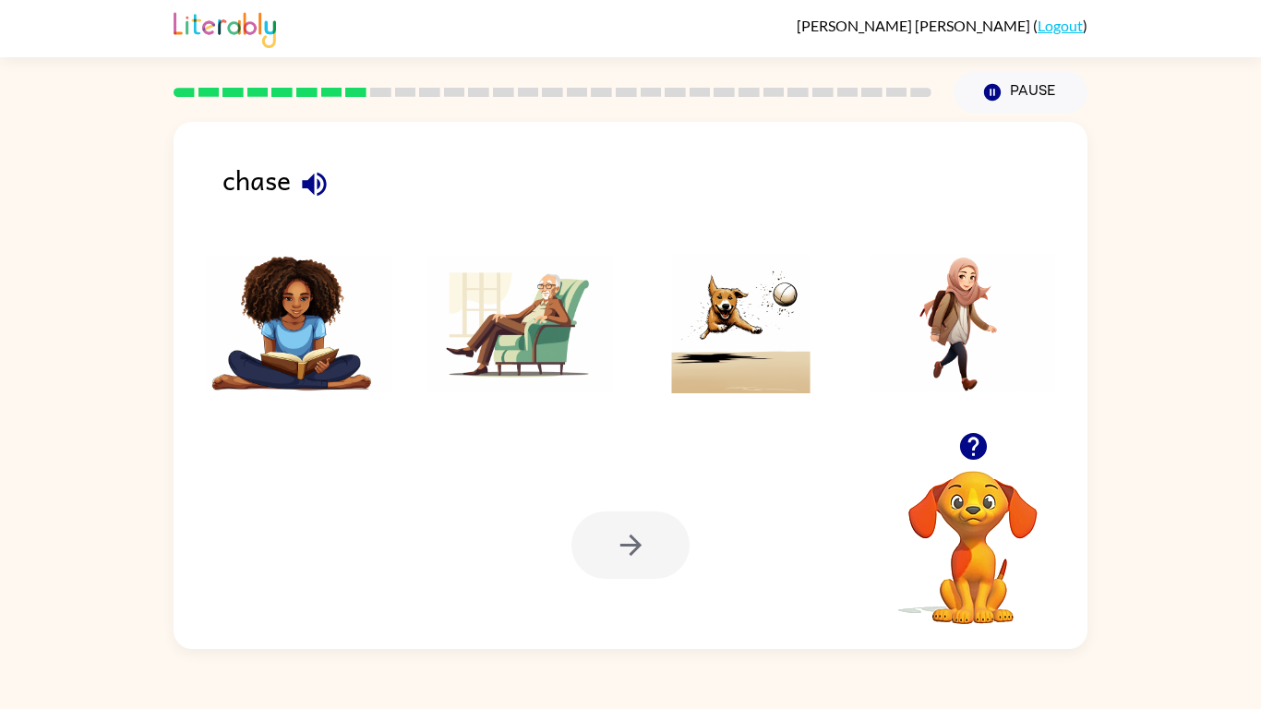
click at [313, 174] on icon "button" at bounding box center [314, 184] width 24 height 24
click at [692, 341] on img at bounding box center [741, 324] width 186 height 138
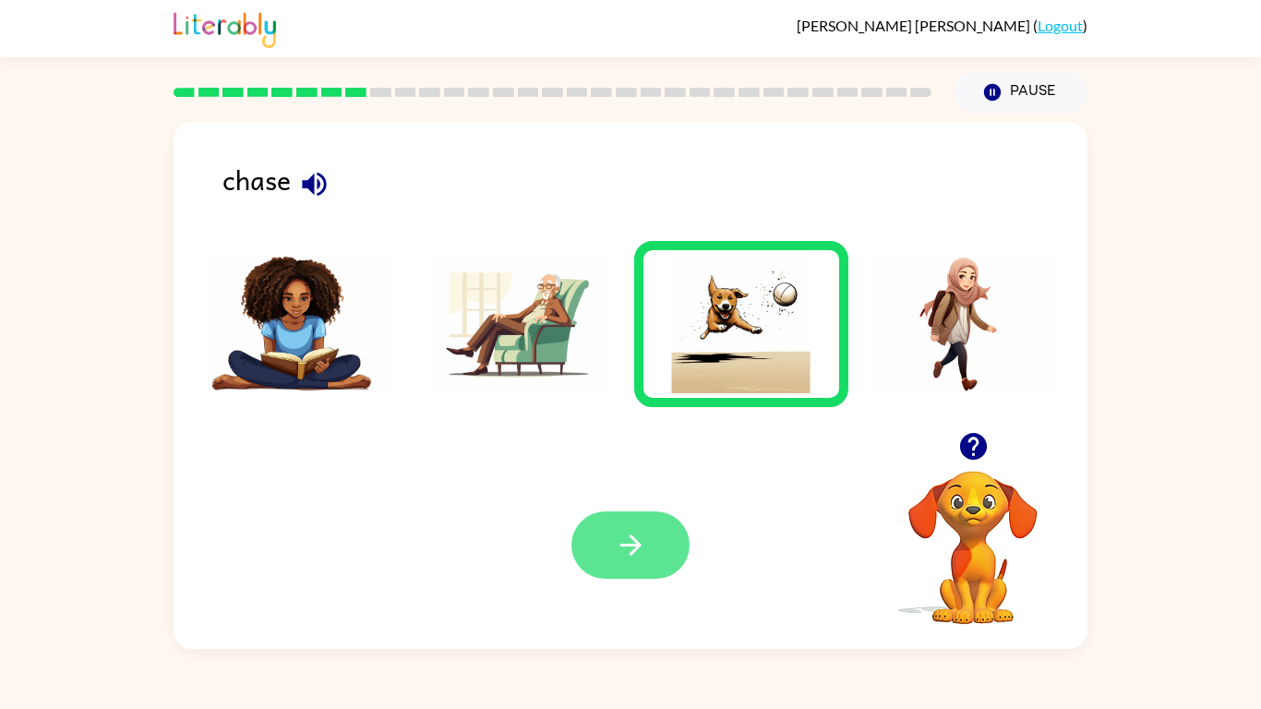
click at [590, 561] on button "button" at bounding box center [630, 544] width 118 height 67
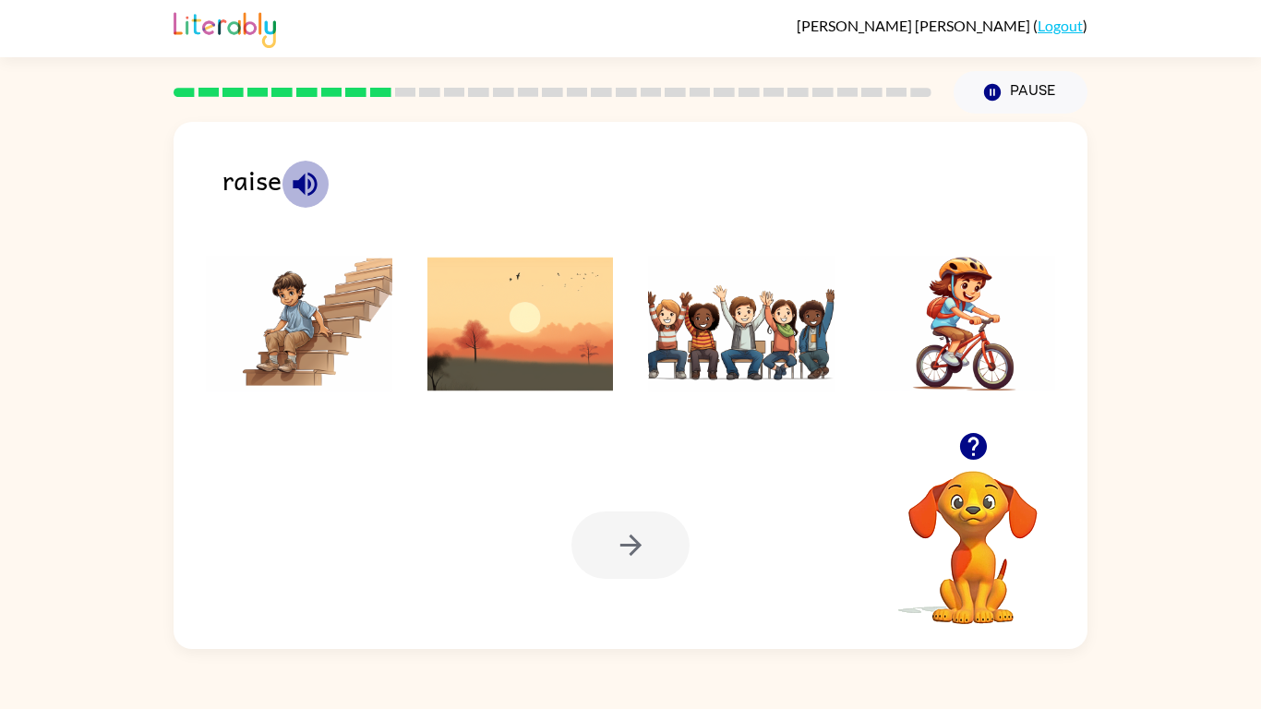
click at [299, 173] on icon "button" at bounding box center [305, 184] width 32 height 32
click at [795, 346] on img at bounding box center [741, 324] width 186 height 138
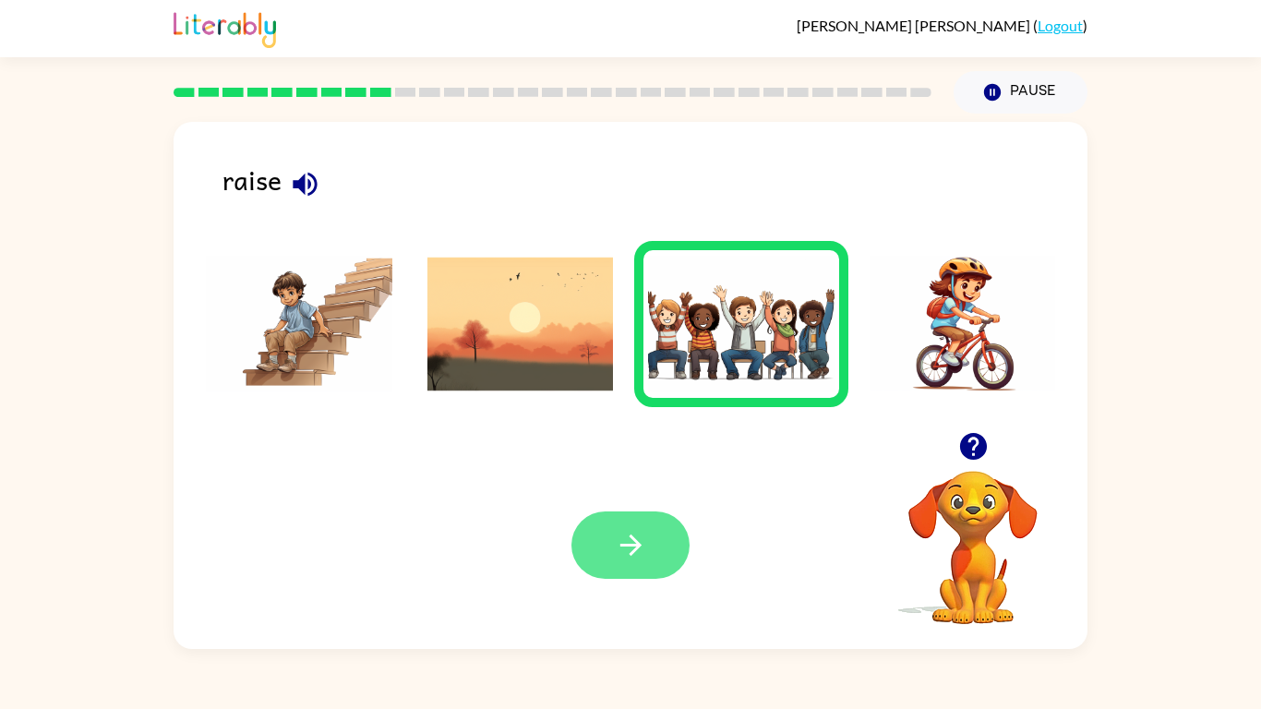
click at [624, 567] on button "button" at bounding box center [630, 544] width 118 height 67
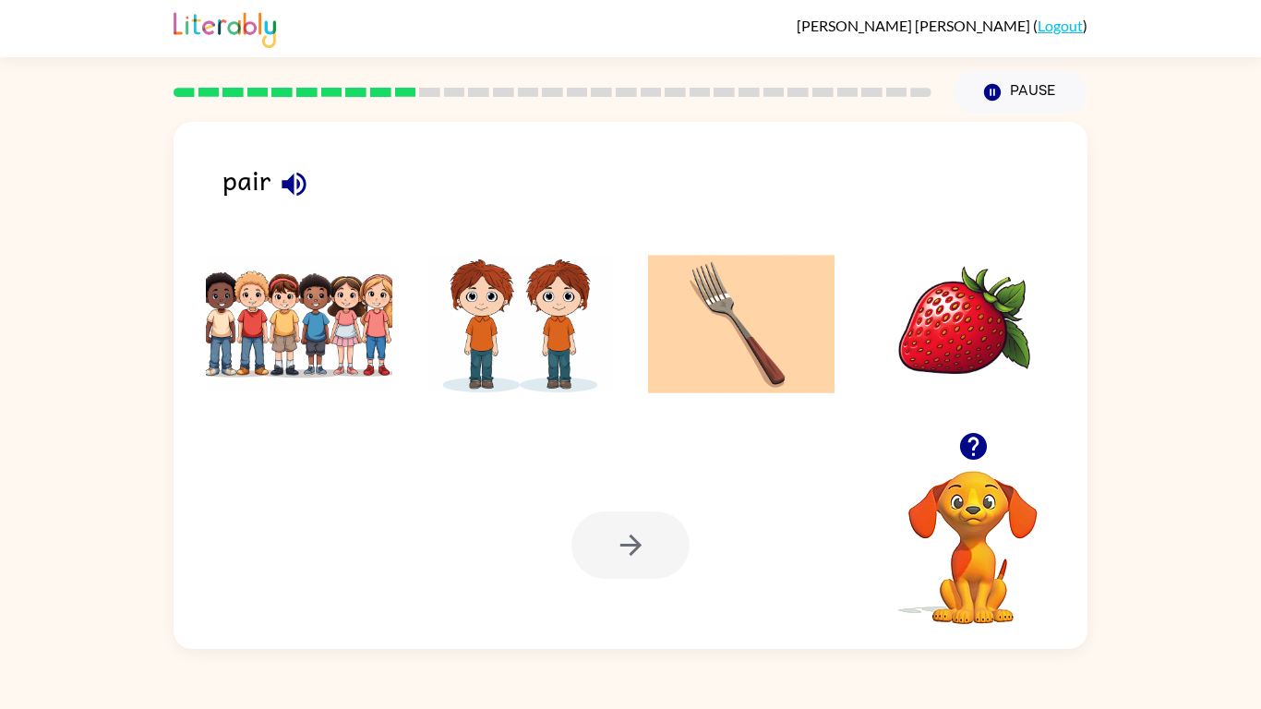
click at [317, 173] on div "pair" at bounding box center [654, 188] width 865 height 58
click at [309, 175] on icon "button" at bounding box center [294, 184] width 32 height 32
click at [508, 305] on img at bounding box center [520, 324] width 186 height 138
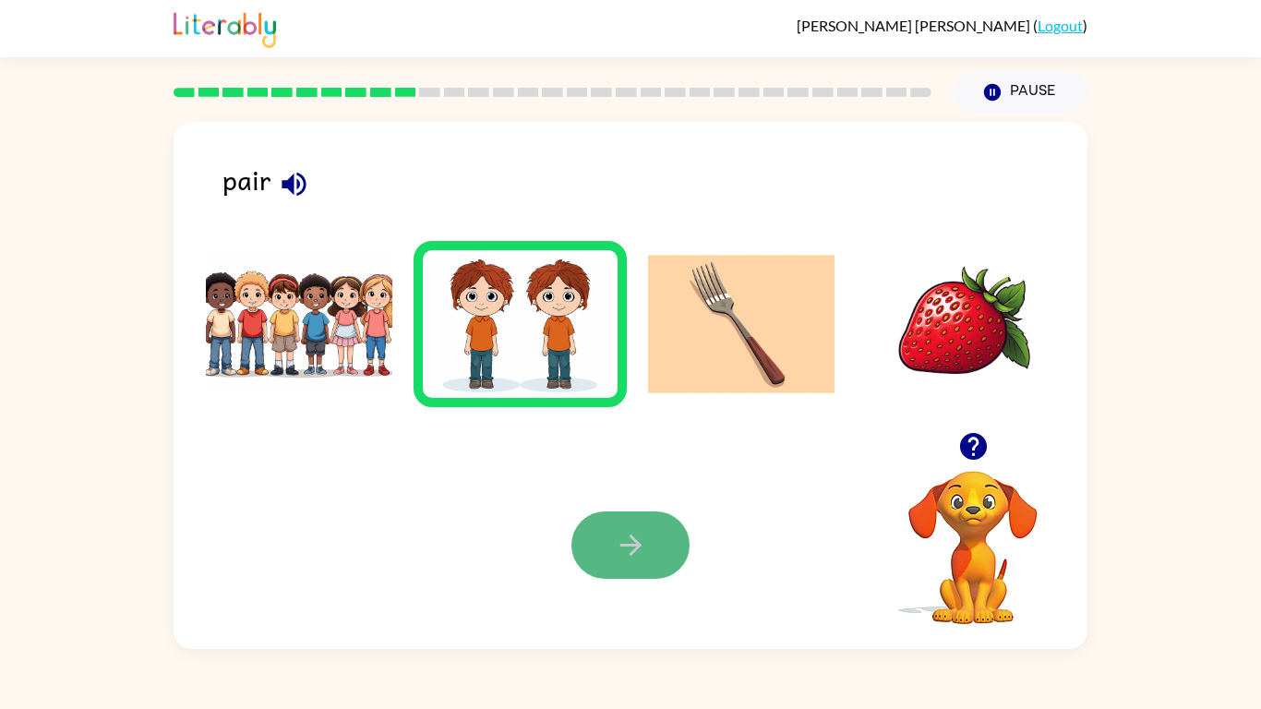
click at [607, 516] on button "button" at bounding box center [630, 544] width 118 height 67
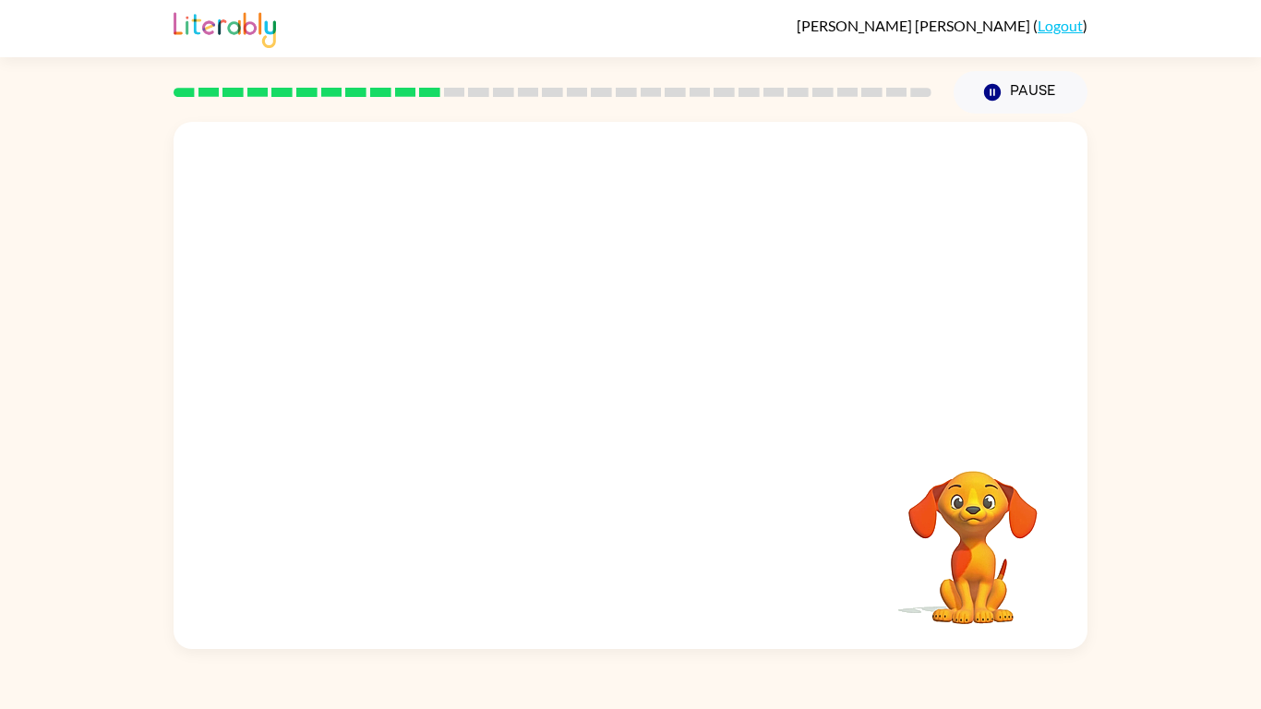
click at [552, 149] on video "Your browser must support playing .mp4 files to use Literably. Please try using…" at bounding box center [630, 277] width 914 height 310
click at [551, 149] on video "Your browser must support playing .mp4 files to use Literably. Please try using…" at bounding box center [630, 277] width 914 height 310
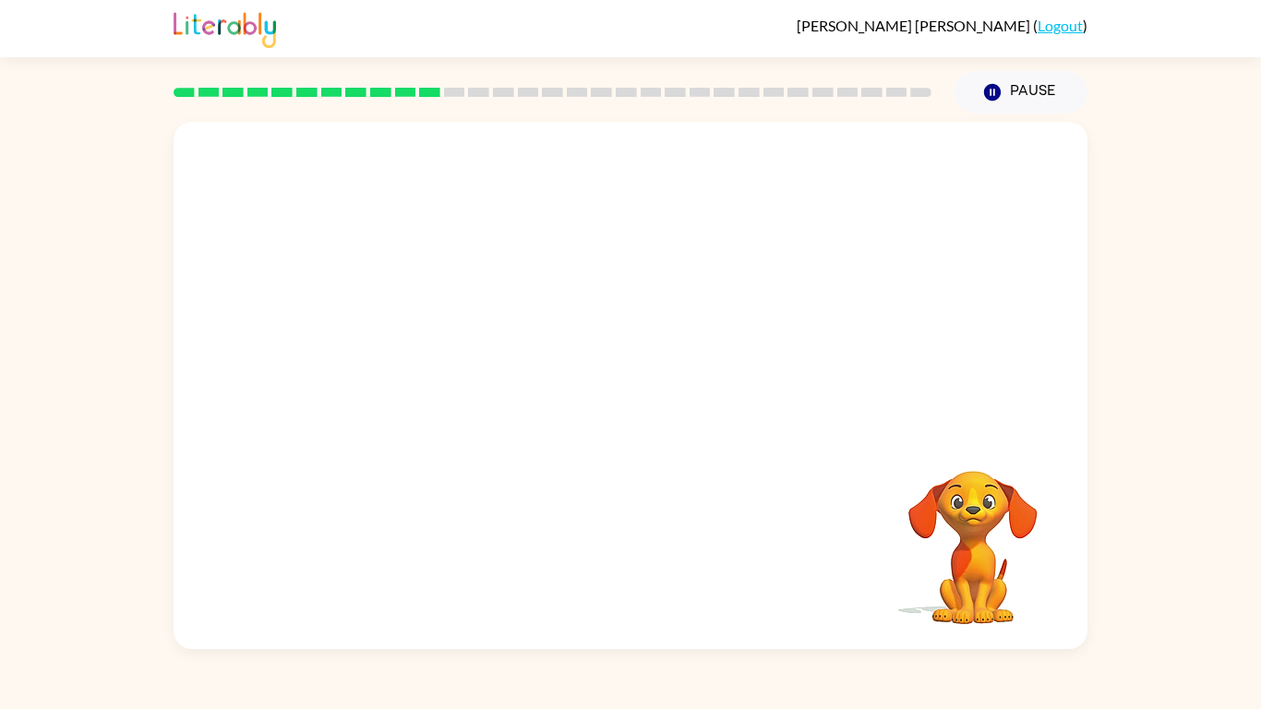
click at [858, 177] on video "Your browser must support playing .mp4 files to use Literably. Please try using…" at bounding box center [630, 277] width 914 height 310
click at [607, 409] on div at bounding box center [630, 394] width 118 height 67
click at [631, 344] on div at bounding box center [630, 385] width 914 height 527
click at [627, 386] on icon "button" at bounding box center [631, 394] width 32 height 32
click at [627, 386] on div at bounding box center [630, 394] width 118 height 67
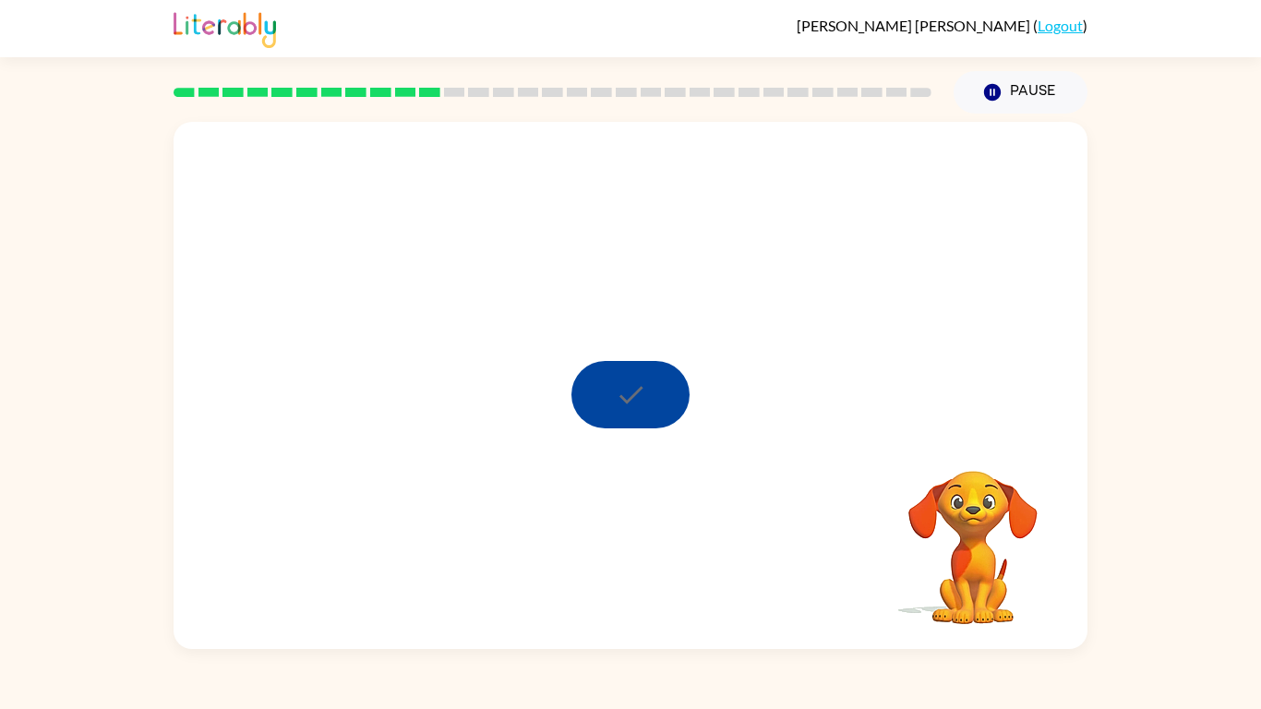
click at [627, 386] on div at bounding box center [630, 394] width 118 height 67
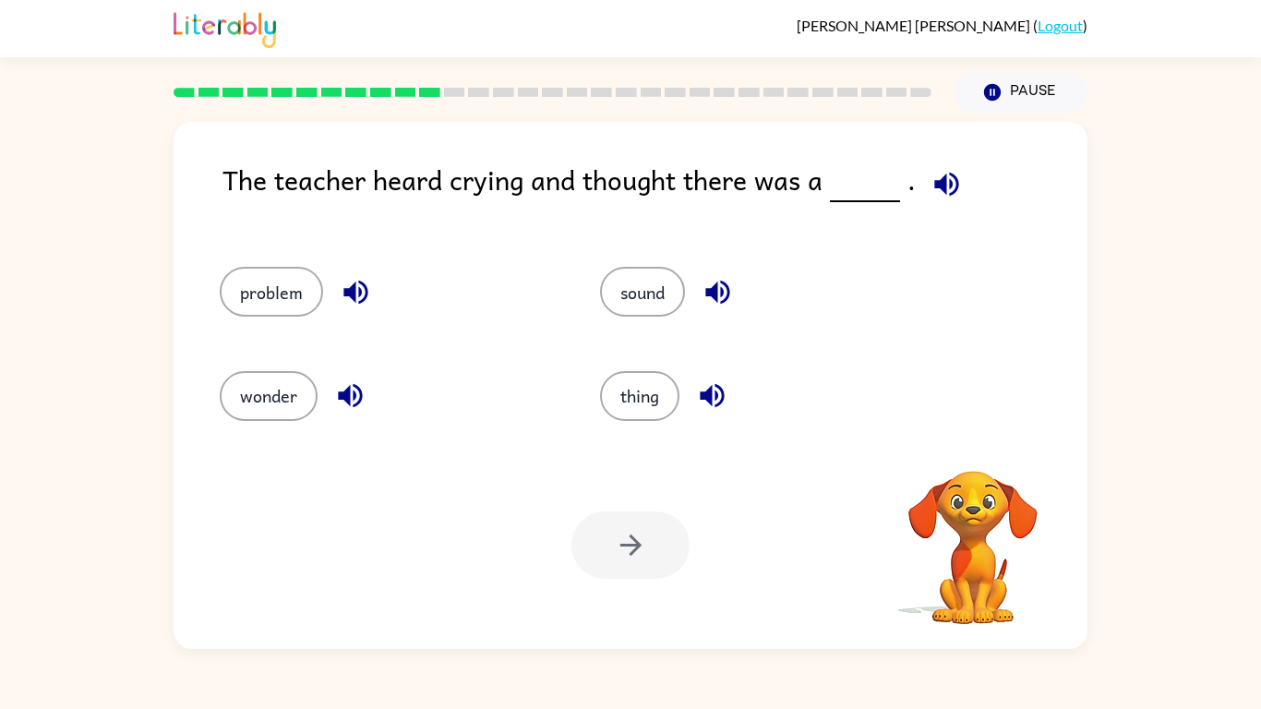
click at [941, 185] on icon "button" at bounding box center [946, 184] width 32 height 32
click at [285, 281] on button "problem" at bounding box center [271, 292] width 103 height 50
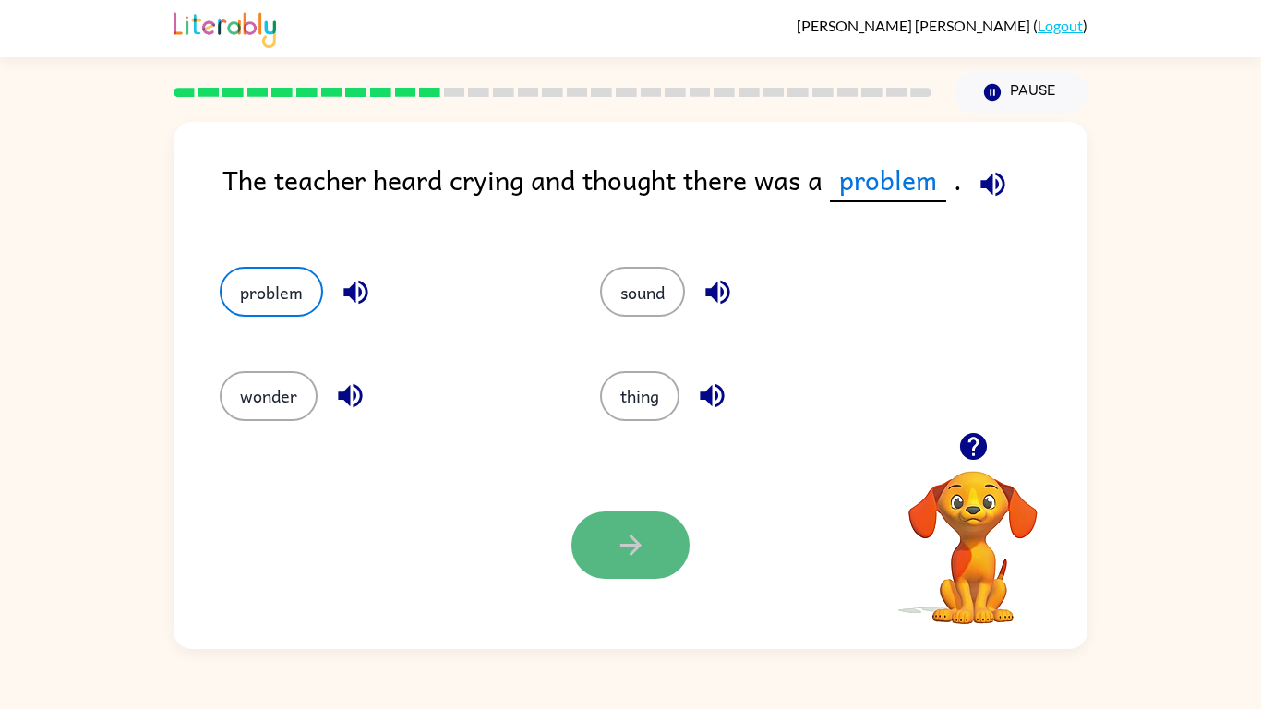
click at [638, 534] on icon "button" at bounding box center [631, 545] width 32 height 32
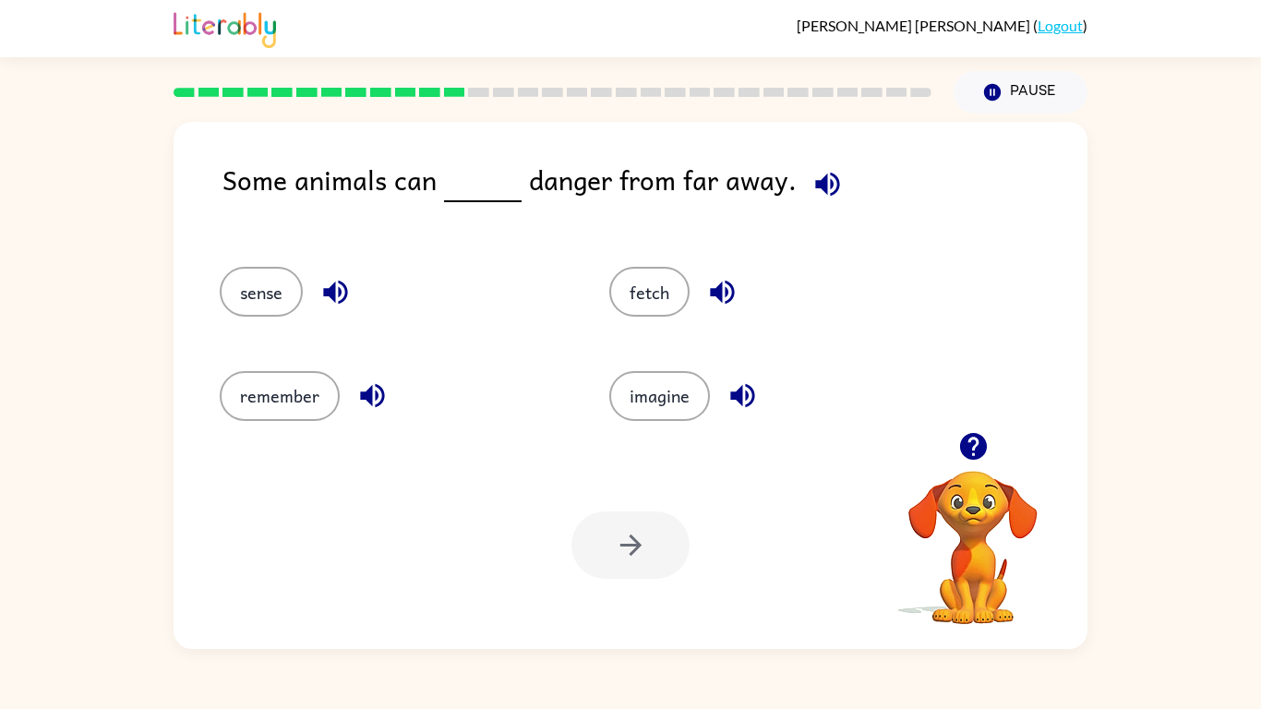
click at [821, 188] on icon "button" at bounding box center [827, 184] width 32 height 32
click at [290, 292] on button "sense" at bounding box center [261, 292] width 83 height 50
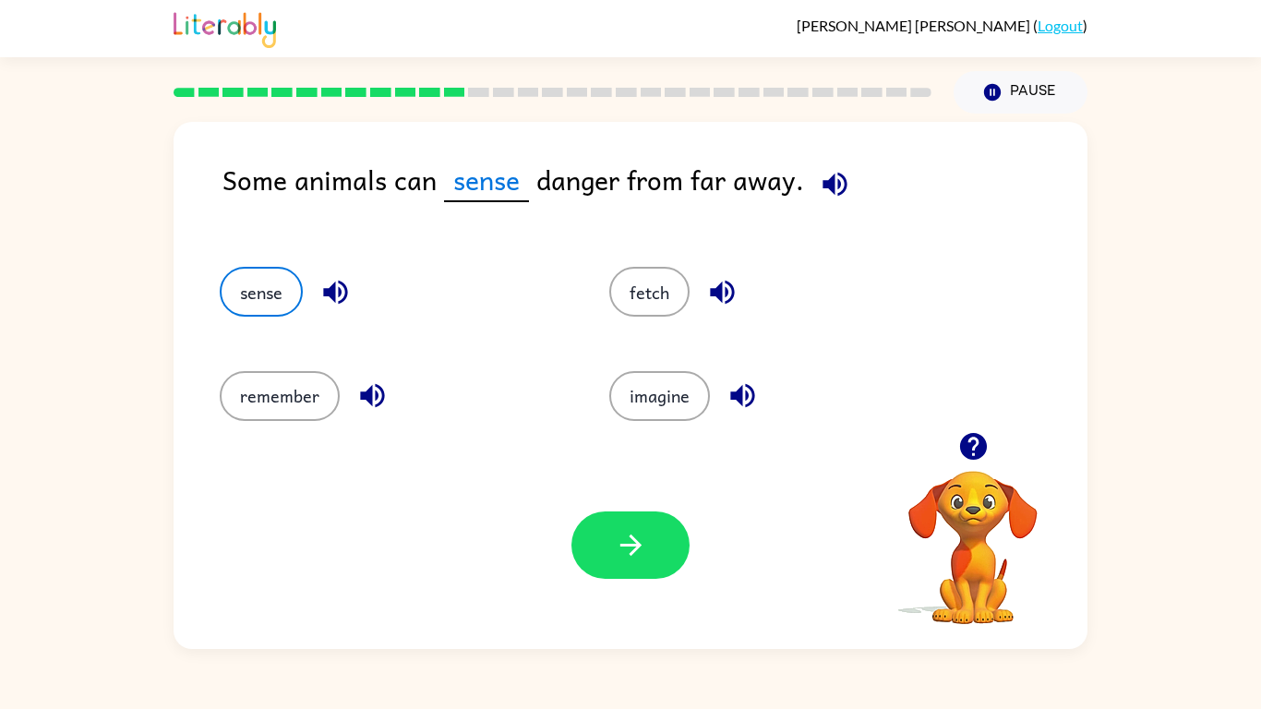
click at [820, 191] on icon "button" at bounding box center [835, 184] width 32 height 32
click at [648, 523] on button "button" at bounding box center [630, 544] width 118 height 67
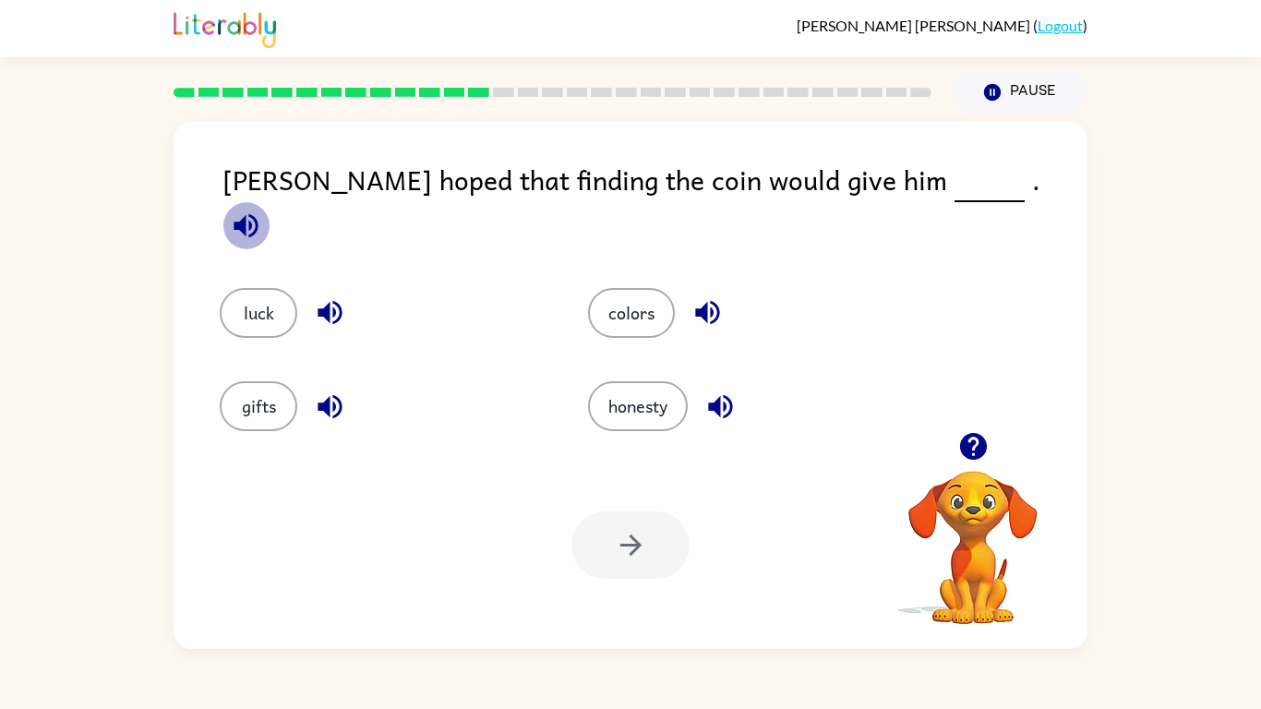
click at [262, 209] on icon "button" at bounding box center [246, 225] width 32 height 32
click at [257, 301] on button "luck" at bounding box center [259, 313] width 78 height 50
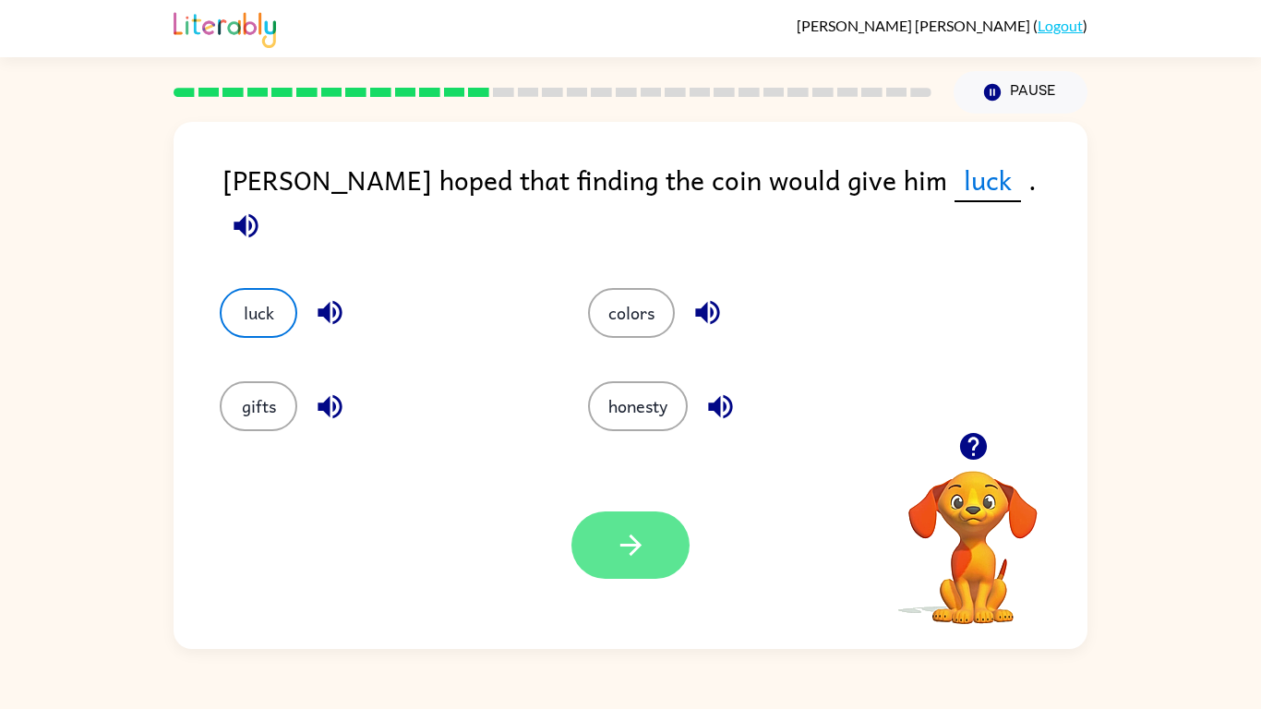
click at [615, 549] on icon "button" at bounding box center [631, 545] width 32 height 32
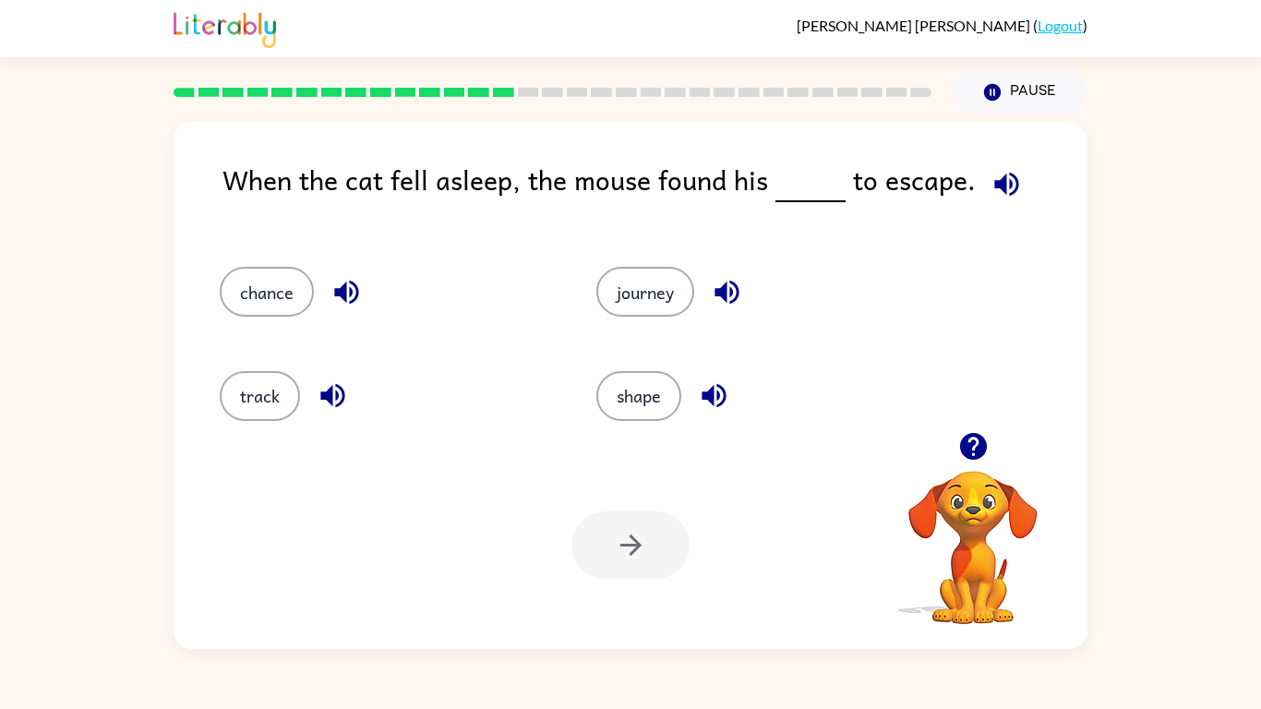
click at [1007, 176] on icon "button" at bounding box center [1006, 184] width 24 height 24
click at [264, 295] on button "chance" at bounding box center [267, 292] width 94 height 50
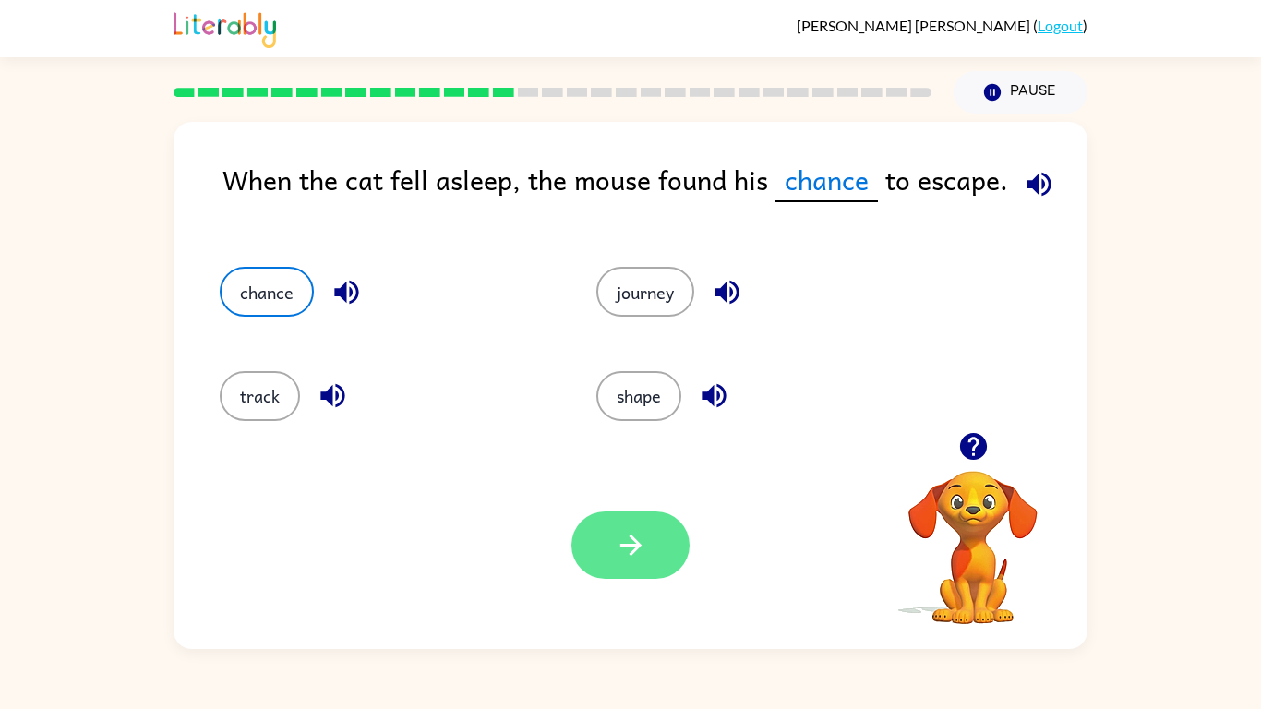
click at [656, 569] on button "button" at bounding box center [630, 544] width 118 height 67
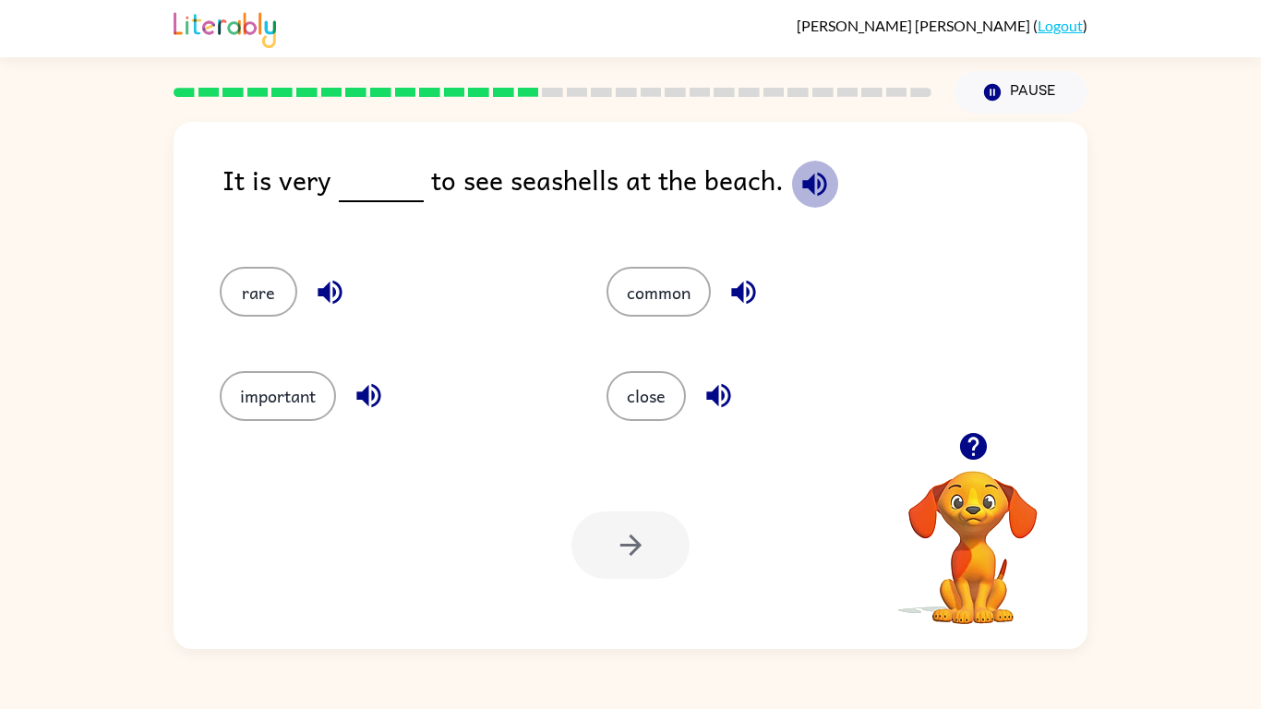
click at [798, 187] on icon "button" at bounding box center [814, 184] width 32 height 32
click at [662, 310] on button "common" at bounding box center [658, 292] width 104 height 50
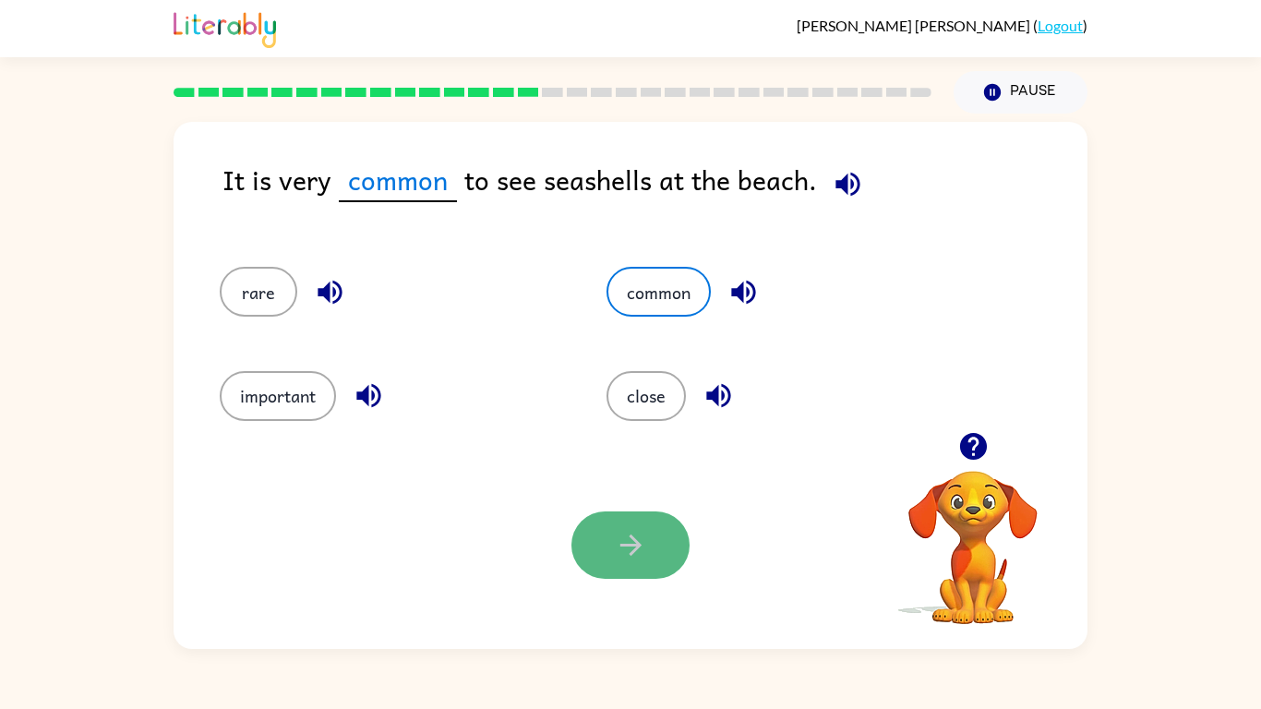
click at [653, 544] on button "button" at bounding box center [630, 544] width 118 height 67
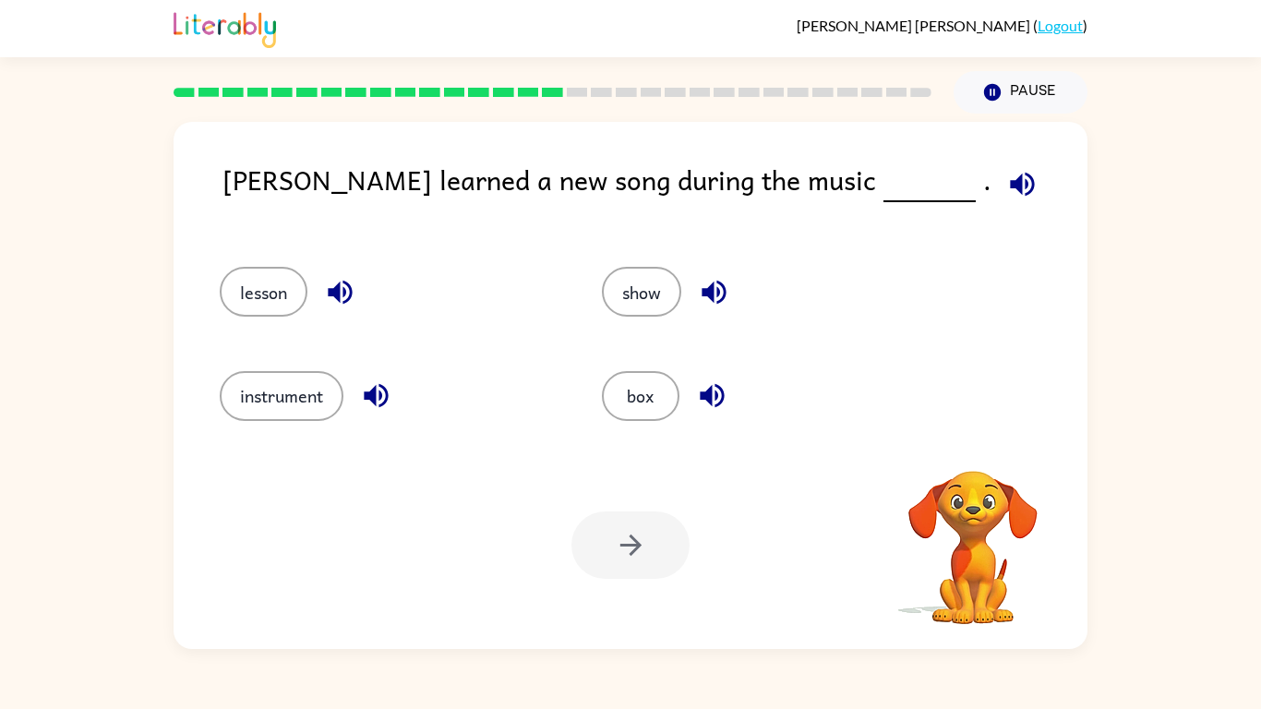
click at [1010, 187] on icon "button" at bounding box center [1022, 184] width 24 height 24
click at [302, 379] on button "instrument" at bounding box center [282, 396] width 124 height 50
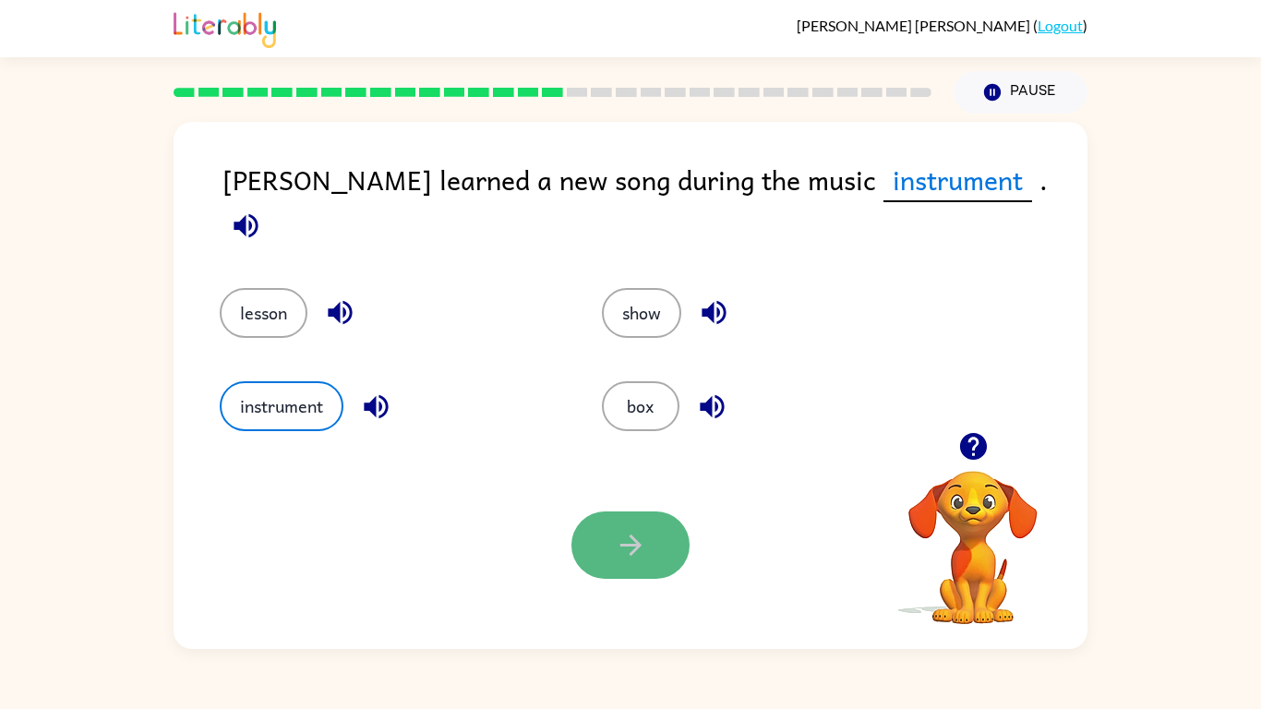
click at [584, 549] on button "button" at bounding box center [630, 544] width 118 height 67
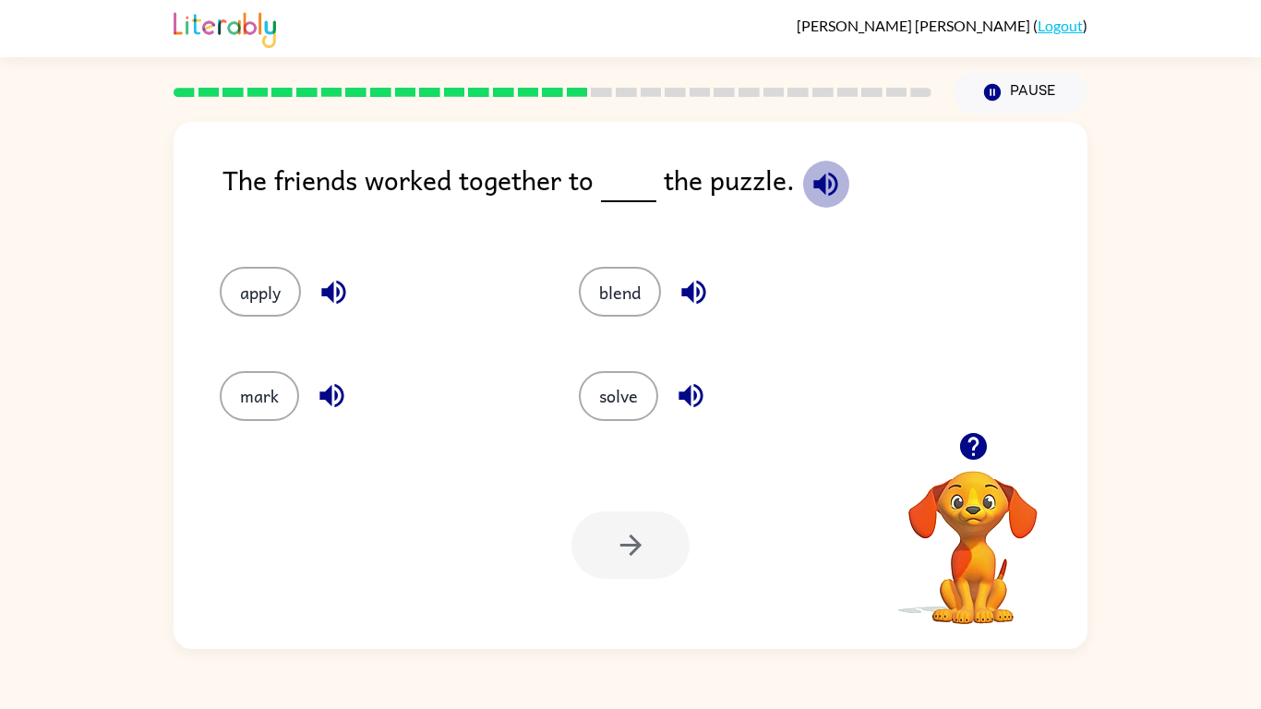
click at [815, 168] on icon "button" at bounding box center [825, 184] width 32 height 32
click at [592, 391] on button "solve" at bounding box center [618, 396] width 79 height 50
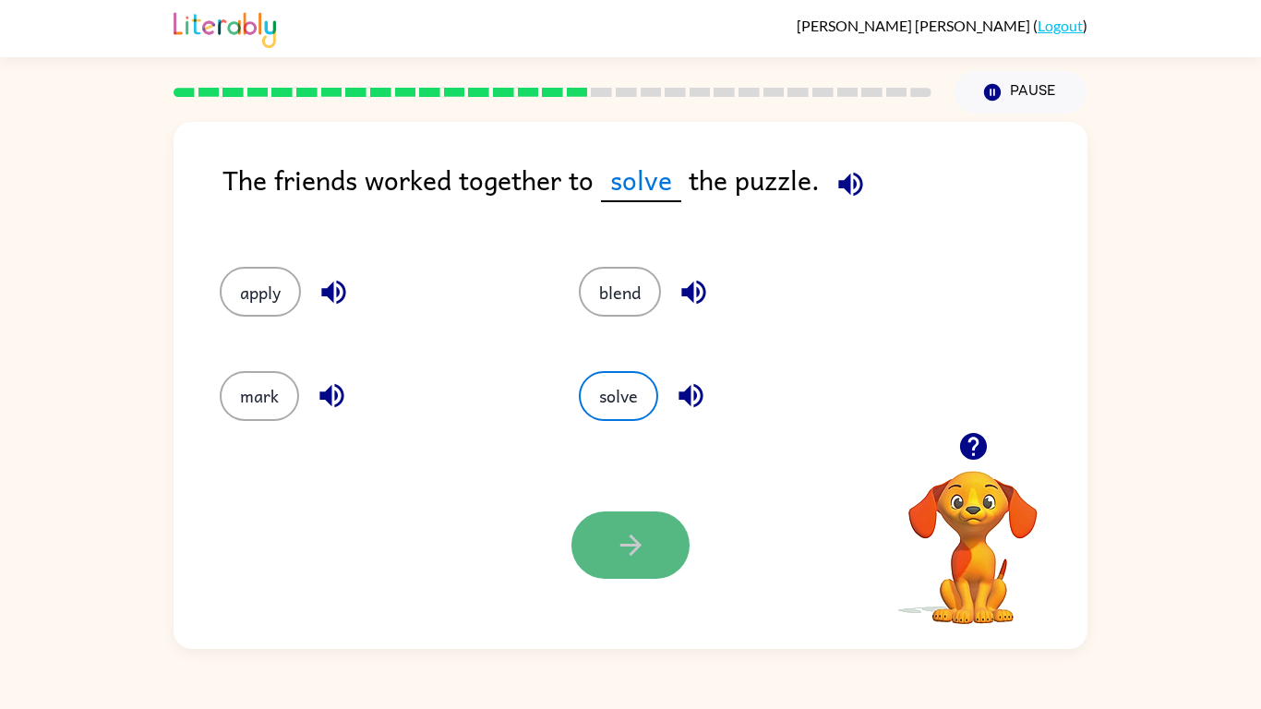
click at [644, 527] on button "button" at bounding box center [630, 544] width 118 height 67
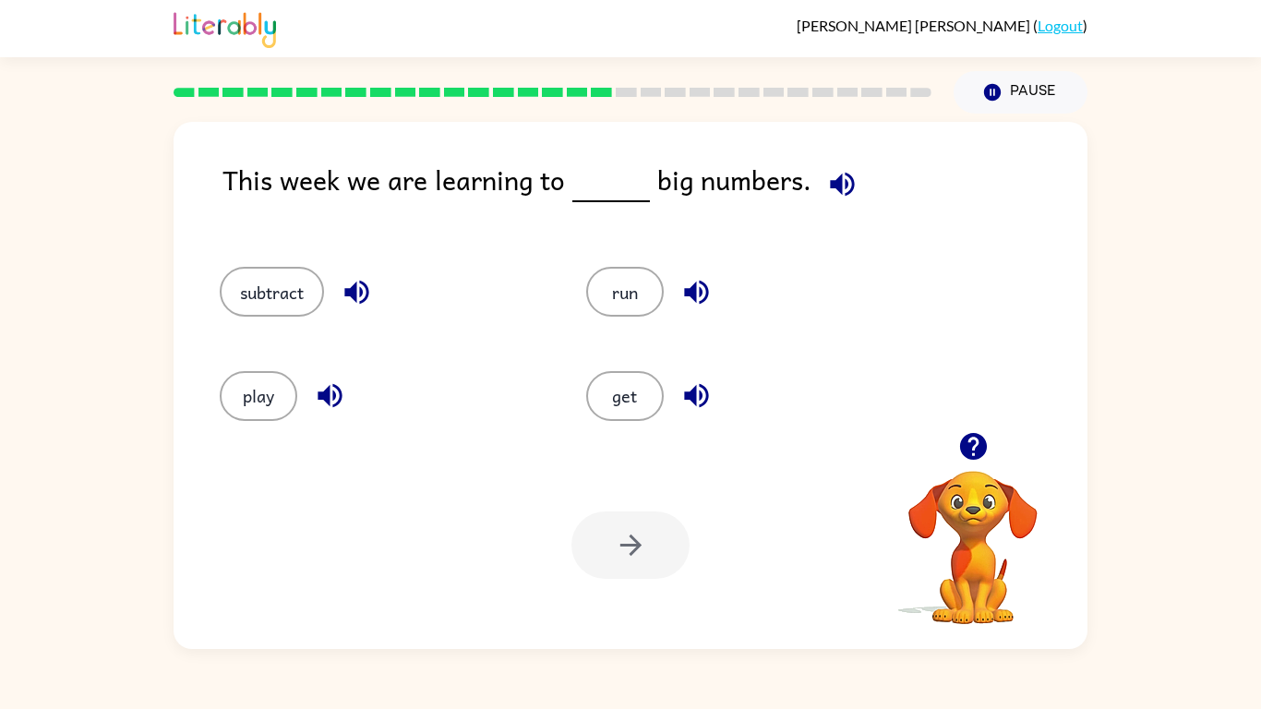
click at [830, 185] on icon "button" at bounding box center [842, 184] width 24 height 24
click at [312, 286] on button "subtract" at bounding box center [272, 292] width 104 height 50
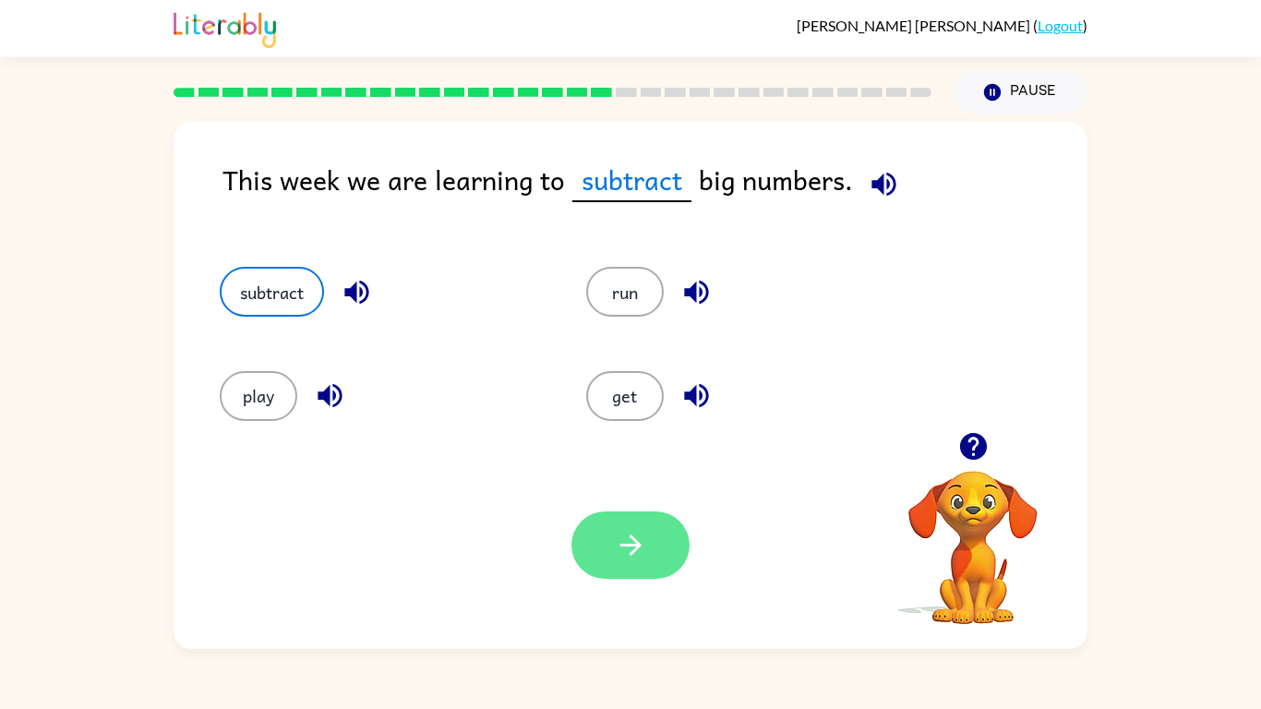
click at [635, 568] on button "button" at bounding box center [630, 544] width 118 height 67
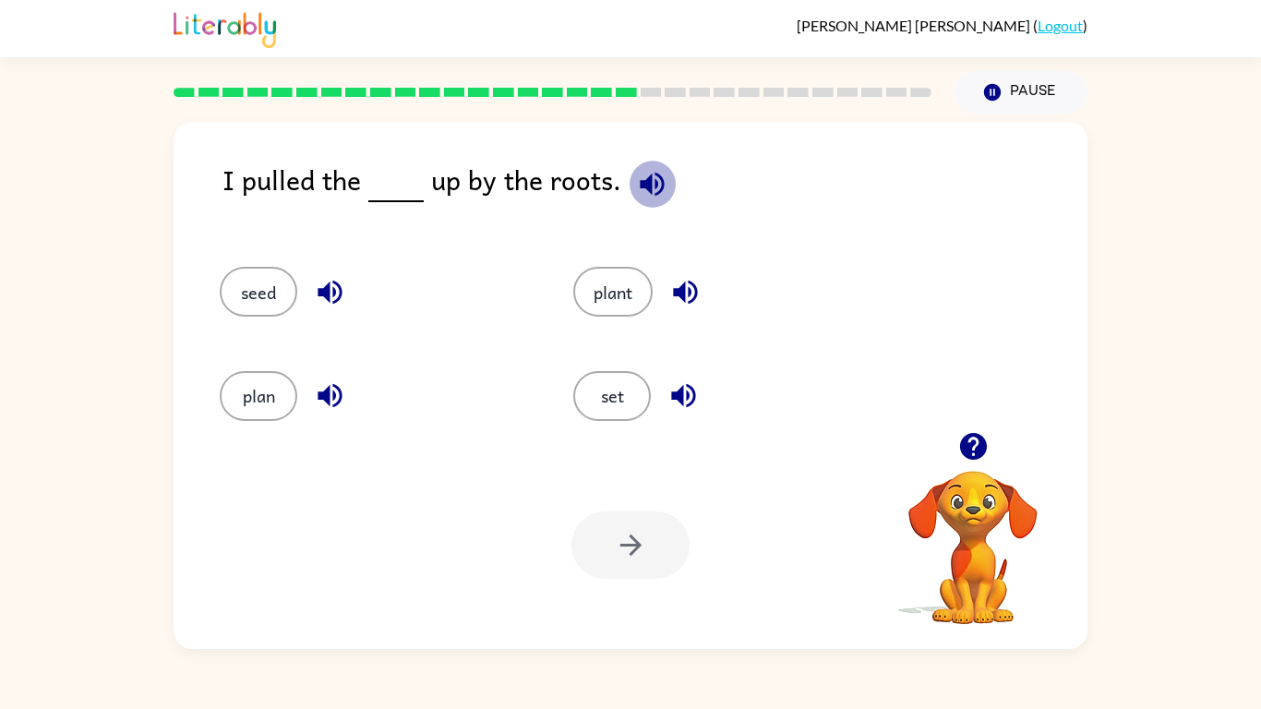
click at [640, 191] on icon "button" at bounding box center [652, 184] width 32 height 32
click at [628, 161] on button "button" at bounding box center [651, 184] width 47 height 47
click at [673, 186] on div "I pulled the up by the roots." at bounding box center [654, 194] width 865 height 71
click at [659, 186] on icon "button" at bounding box center [652, 184] width 32 height 32
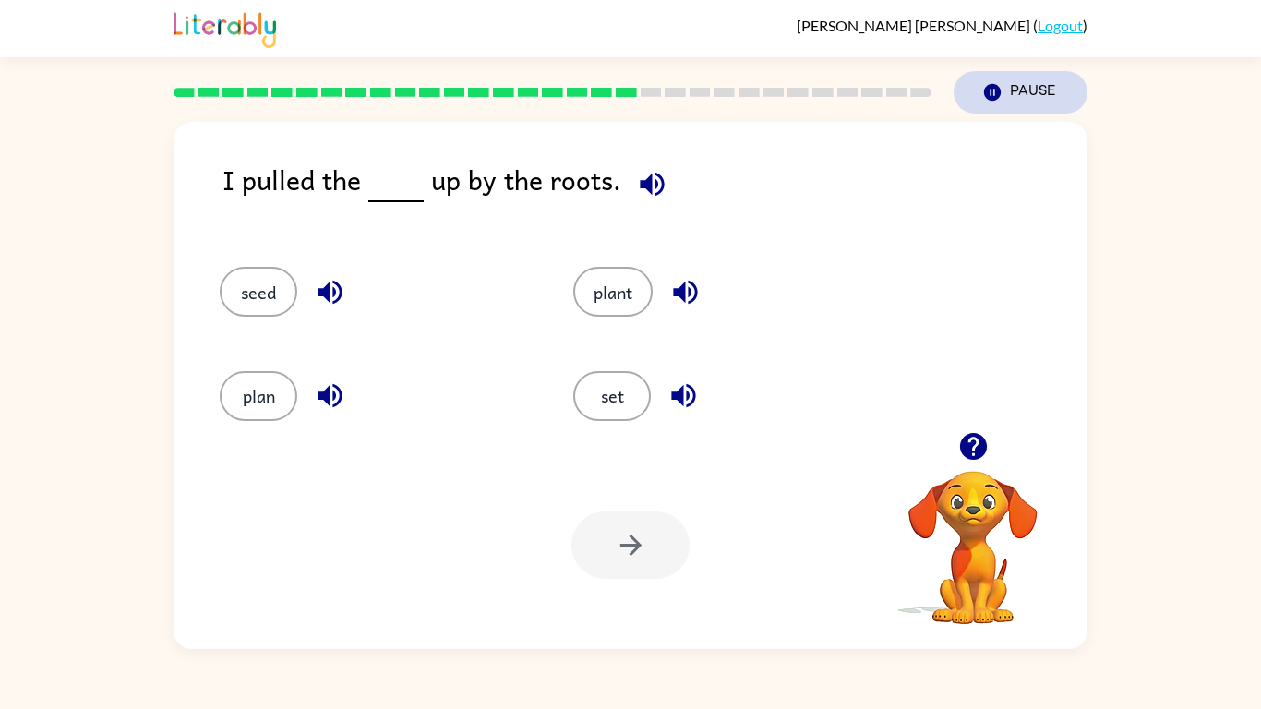
click at [989, 90] on icon "Pause" at bounding box center [992, 92] width 20 height 20
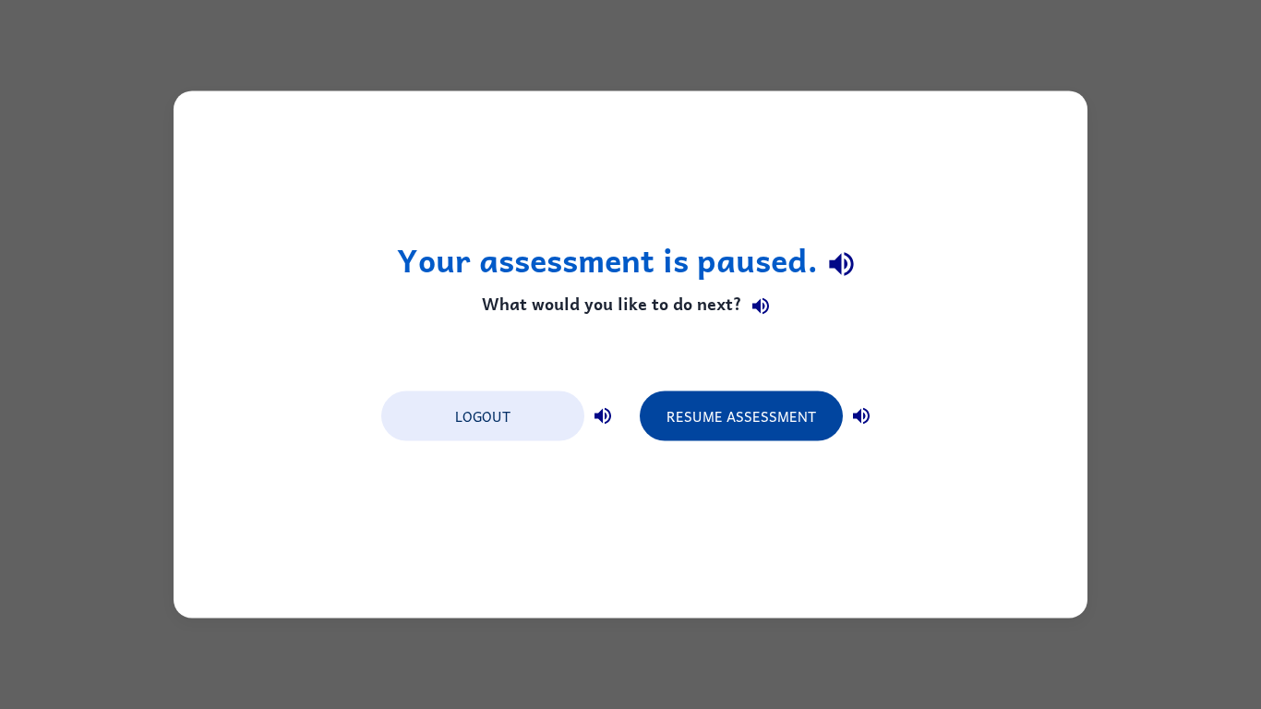
click at [831, 397] on button "Resume Assessment" at bounding box center [741, 416] width 203 height 50
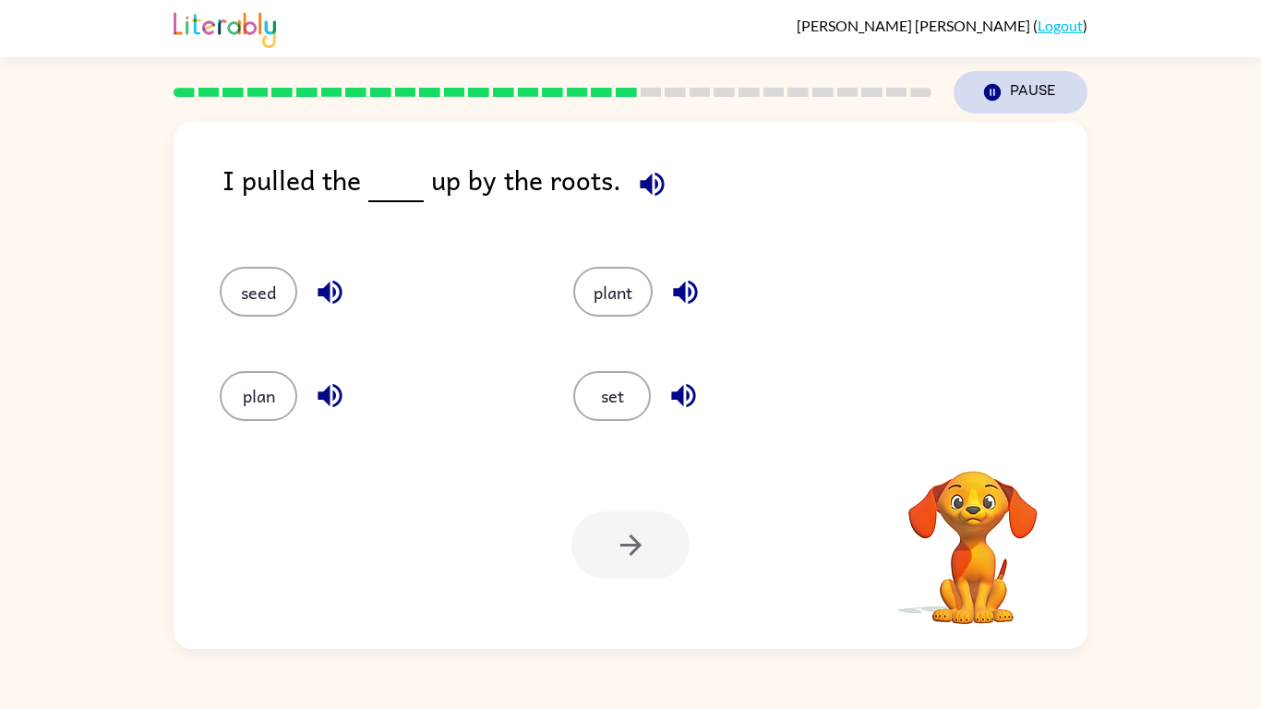
click at [1010, 97] on button "Pause Pause" at bounding box center [1020, 92] width 134 height 42
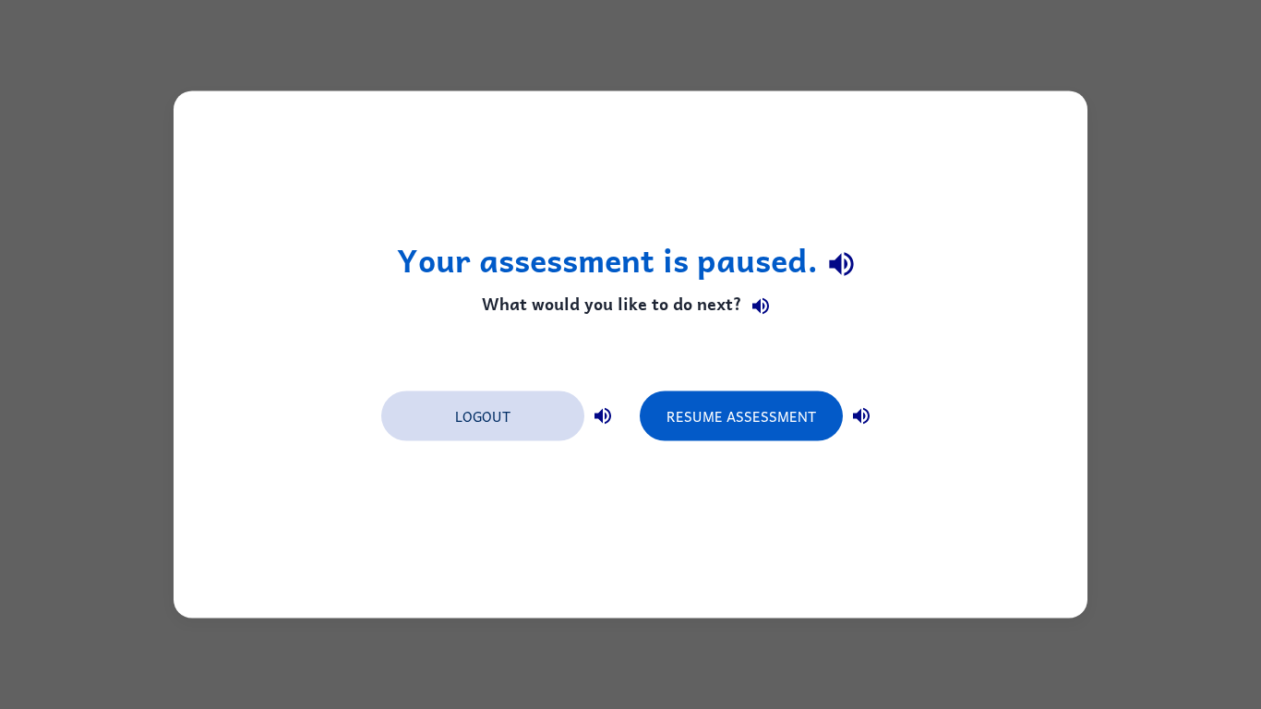
click at [489, 395] on button "Logout" at bounding box center [482, 416] width 203 height 50
